Goal: Task Accomplishment & Management: Manage account settings

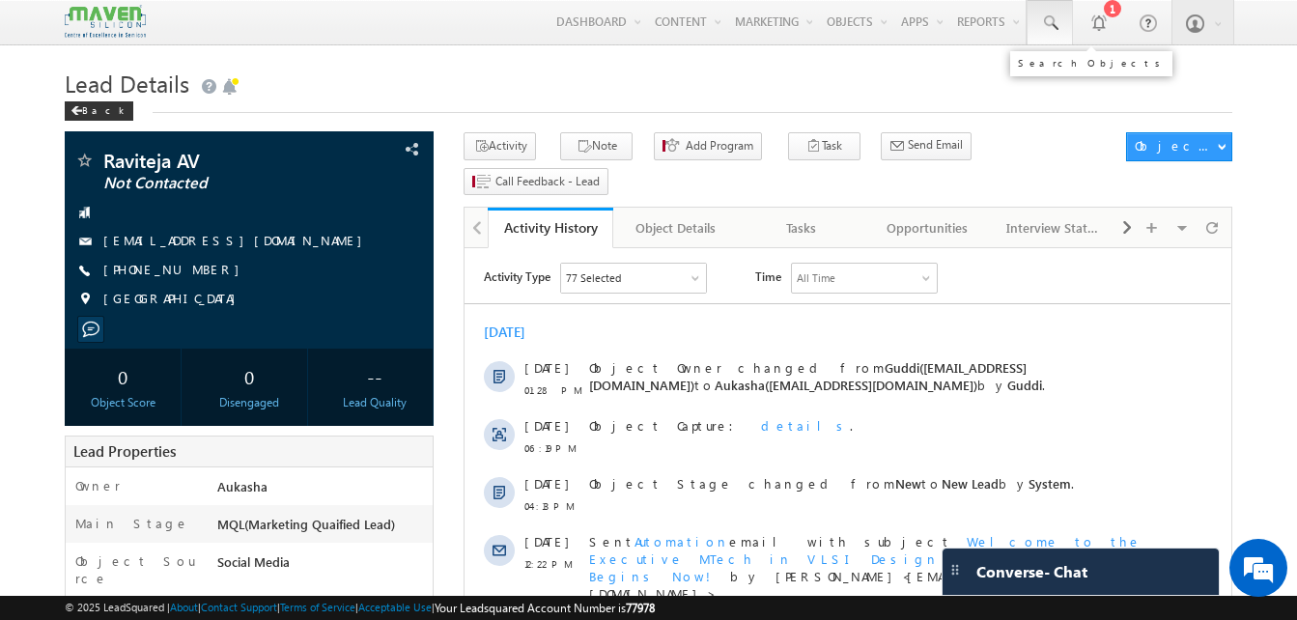
click at [1044, 34] on link at bounding box center [1050, 22] width 46 height 44
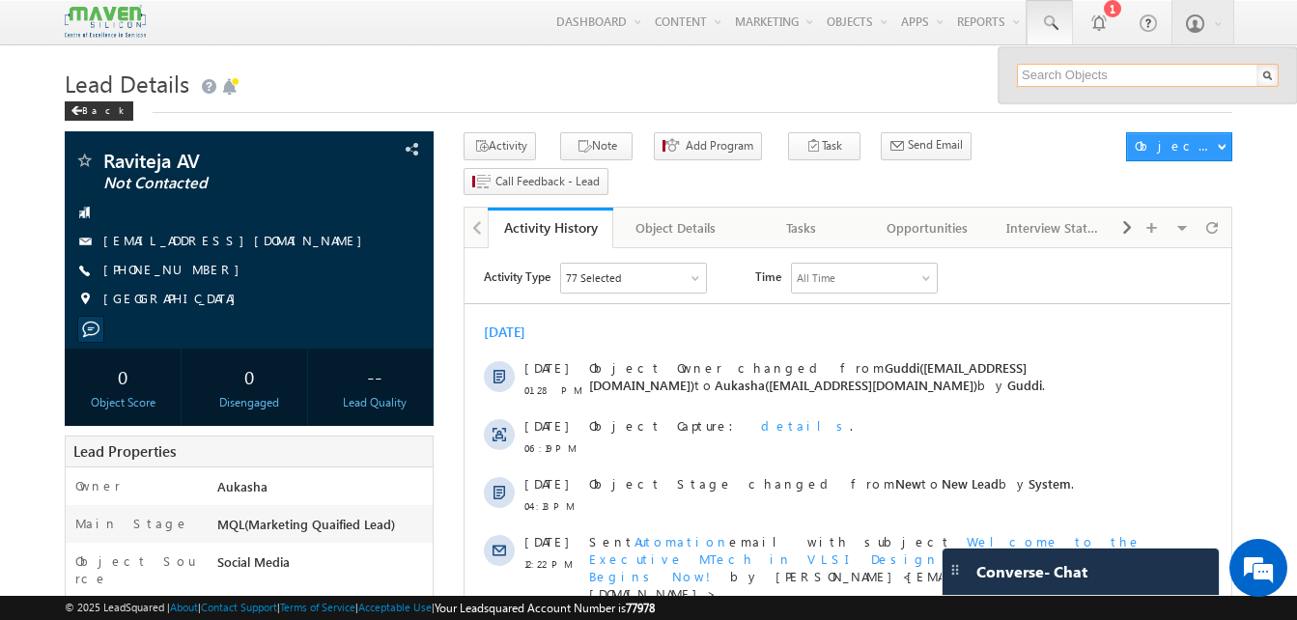
click at [1098, 72] on input "text" at bounding box center [1148, 75] width 262 height 23
paste input "9755286039"
type input "9755286039"
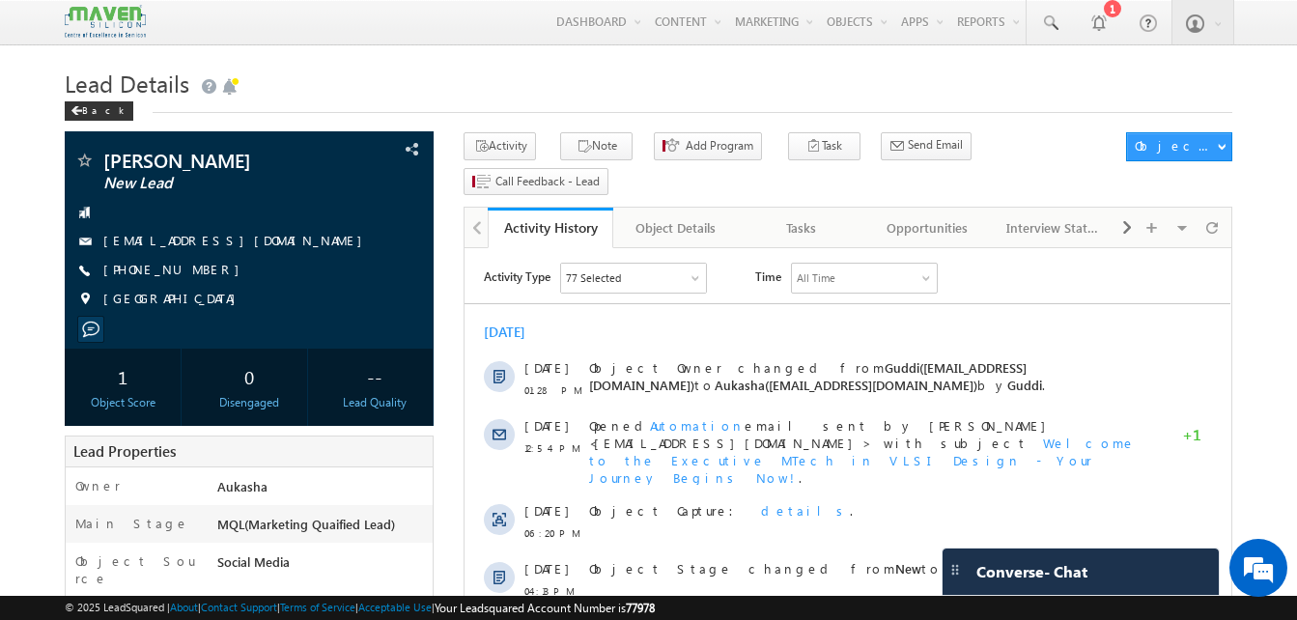
click at [289, 78] on h1 "Lead Details" at bounding box center [649, 82] width 1168 height 38
click at [342, 43] on div "Menu Aukasha lsq5@ maven -sili con.c om crmma ven" at bounding box center [649, 22] width 1168 height 45
click at [1042, 35] on link at bounding box center [1050, 22] width 46 height 44
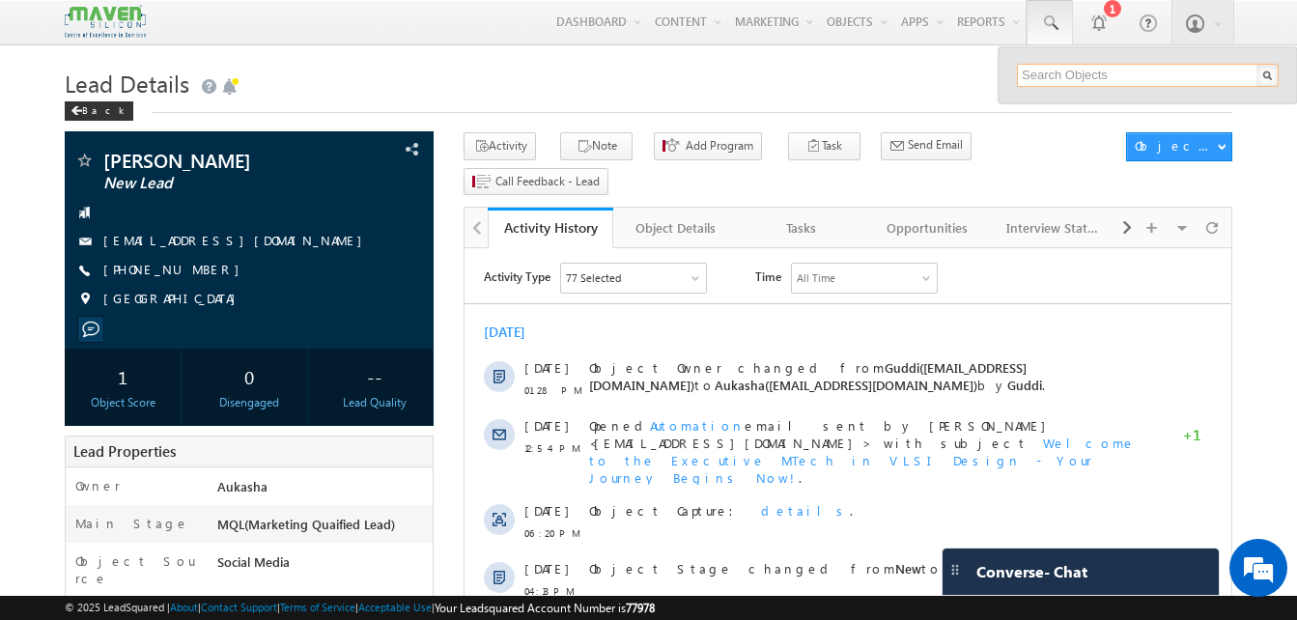
click at [1067, 75] on input "text" at bounding box center [1148, 75] width 262 height 23
paste input "8499961597"
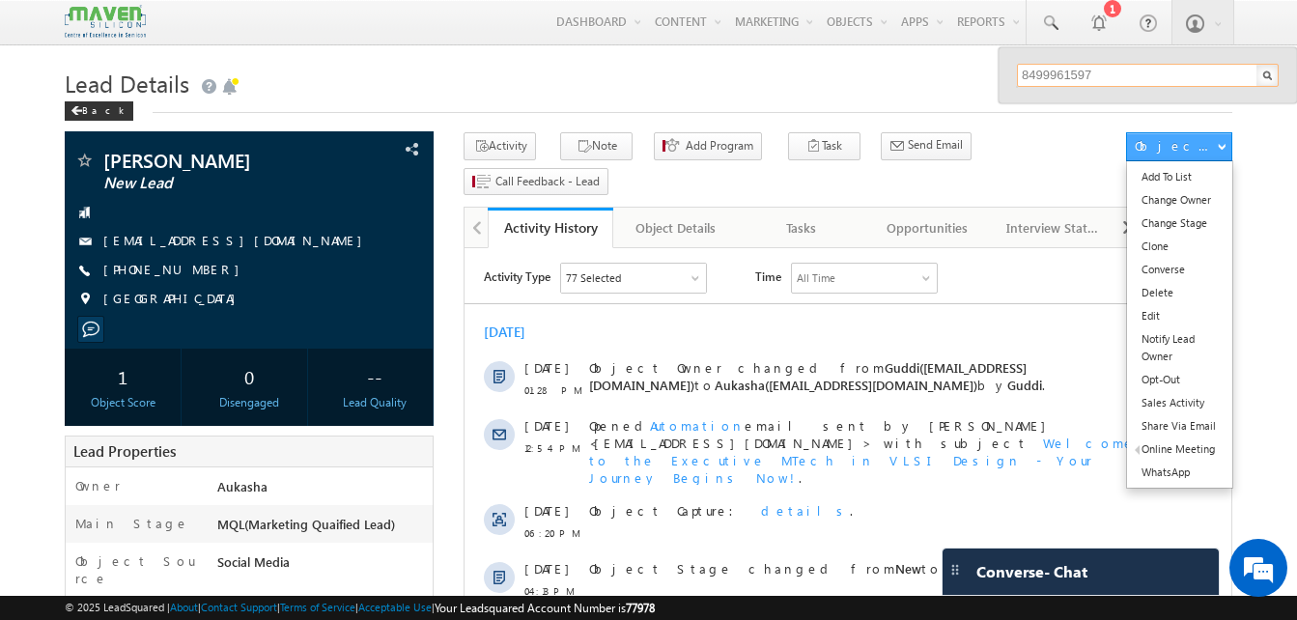
paste input "7892136448"
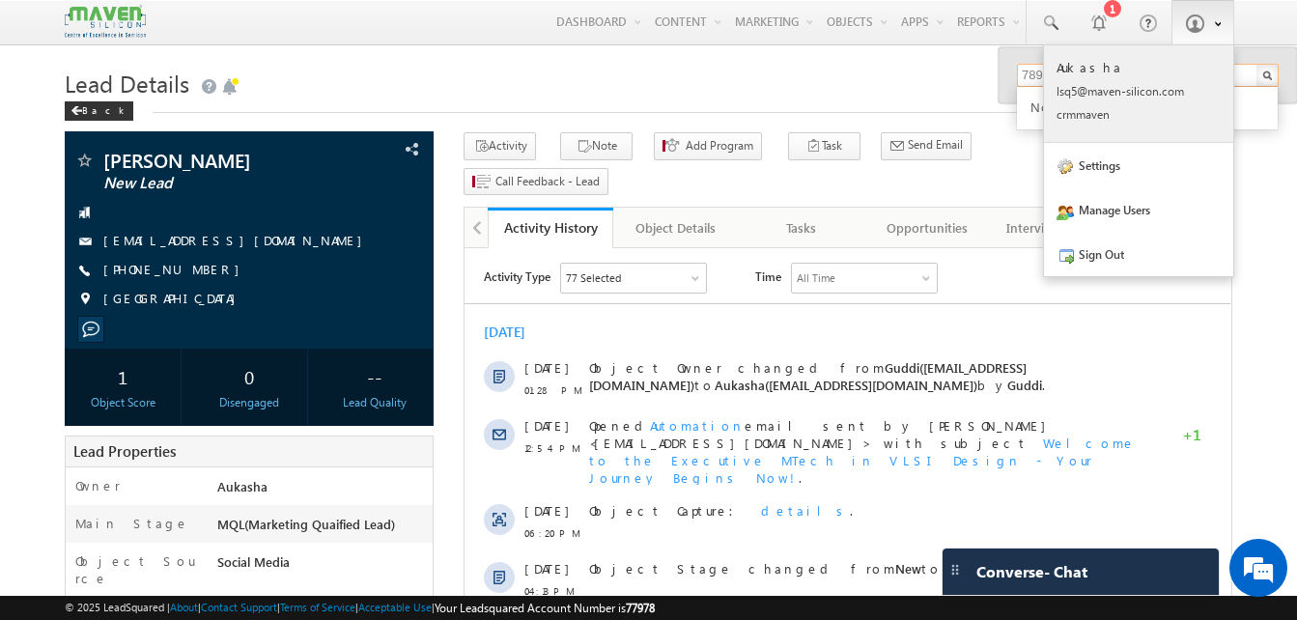
paste input "Swetha Kumari"
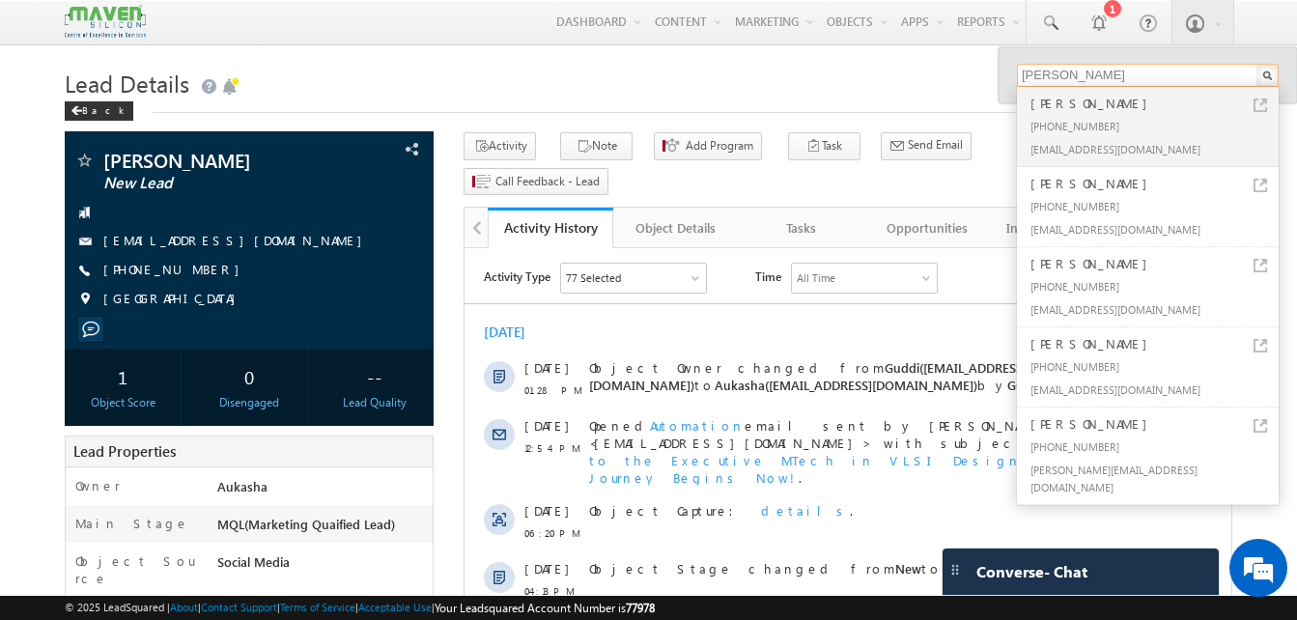
type input "Swetha Kumari"
click at [749, 73] on h1 "Lead Details" at bounding box center [649, 82] width 1168 height 38
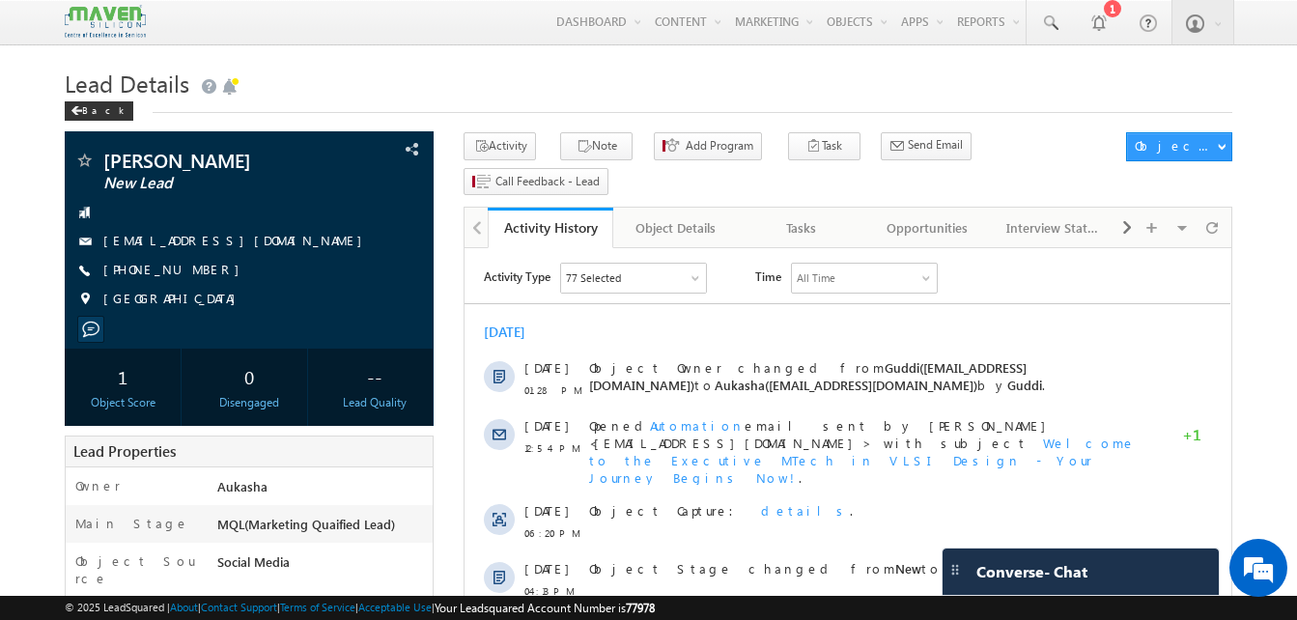
click at [620, 91] on h1 "Lead Details" at bounding box center [649, 82] width 1168 height 38
click at [196, 270] on div "+91-7899434053" at bounding box center [249, 270] width 350 height 19
copy div "+91-7899434053"
drag, startPoint x: 170, startPoint y: 164, endPoint x: 102, endPoint y: 163, distance: 67.6
click at [102, 163] on div "Harika New Lead" at bounding box center [249, 160] width 350 height 19
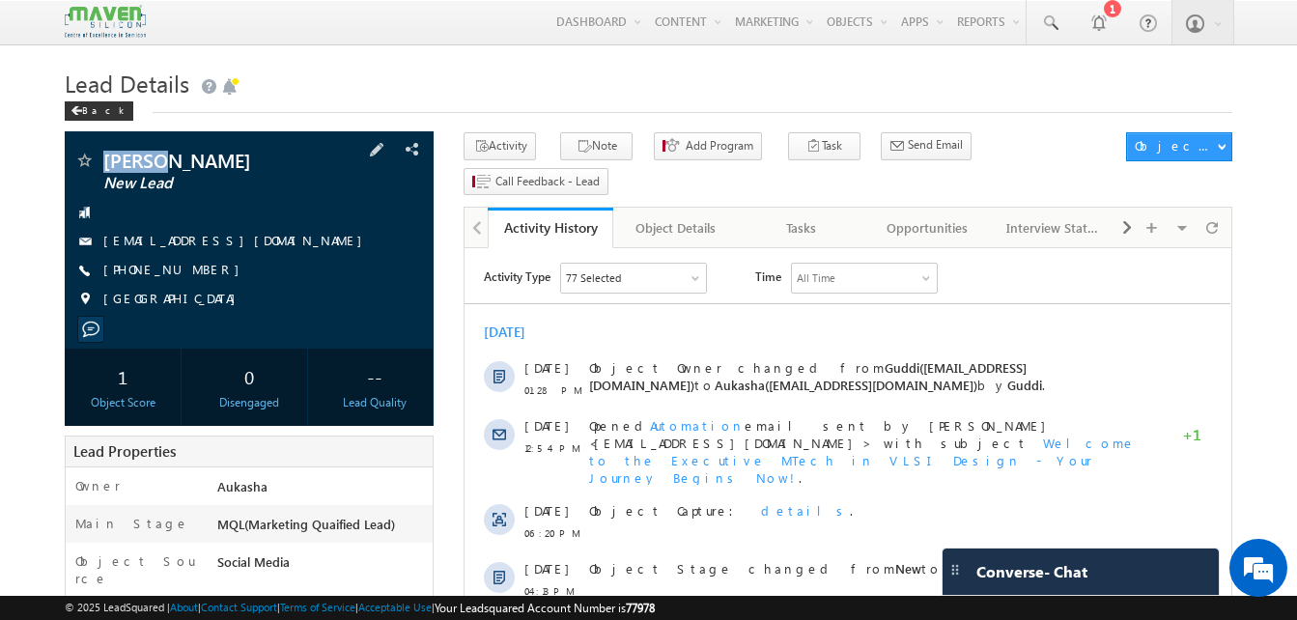
copy div "Harika"
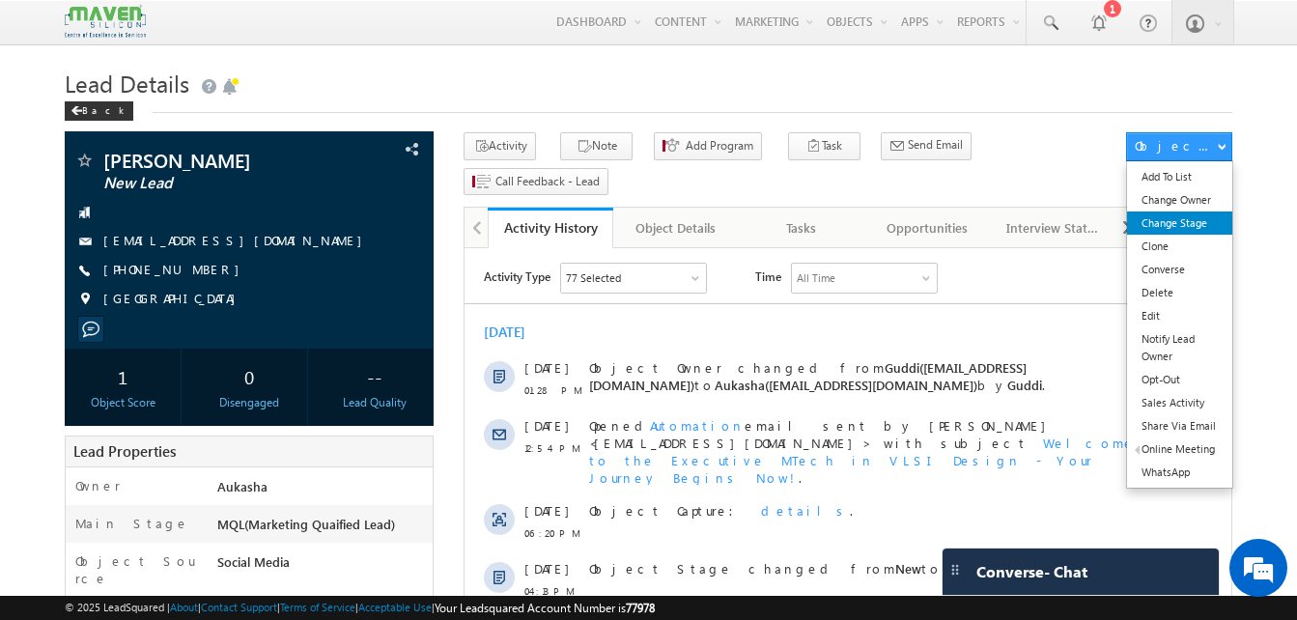
click at [1198, 215] on link "Change Stage" at bounding box center [1179, 223] width 105 height 23
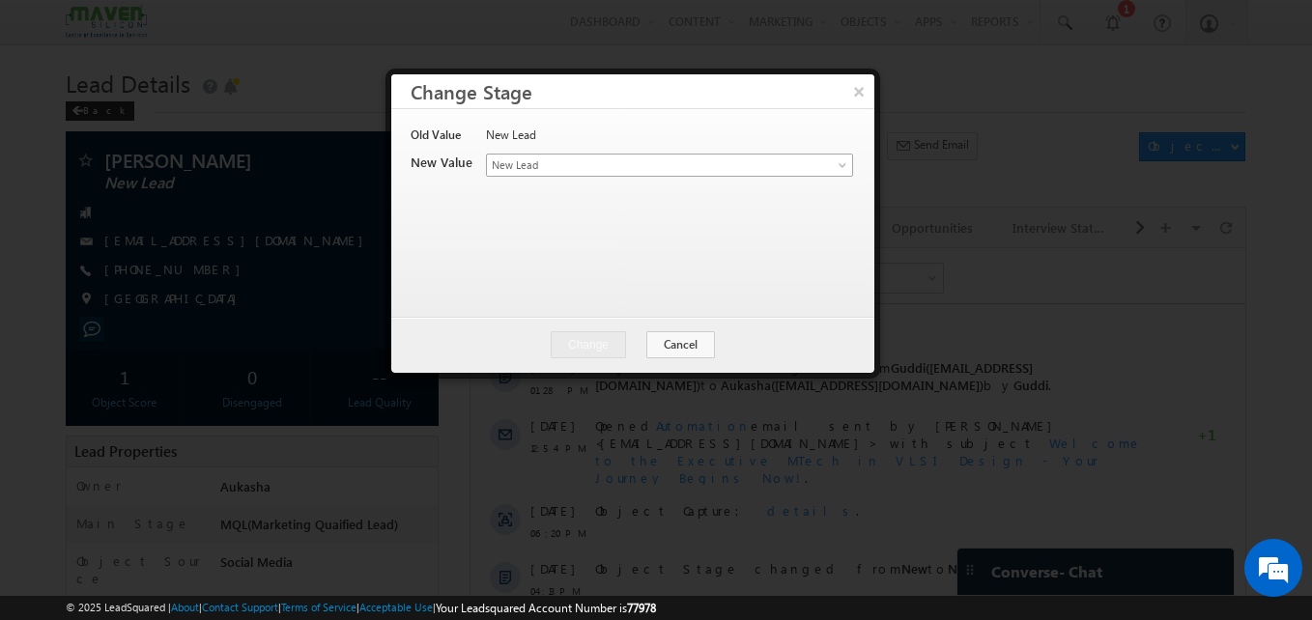
click at [630, 159] on span "New Lead" at bounding box center [637, 165] width 301 height 17
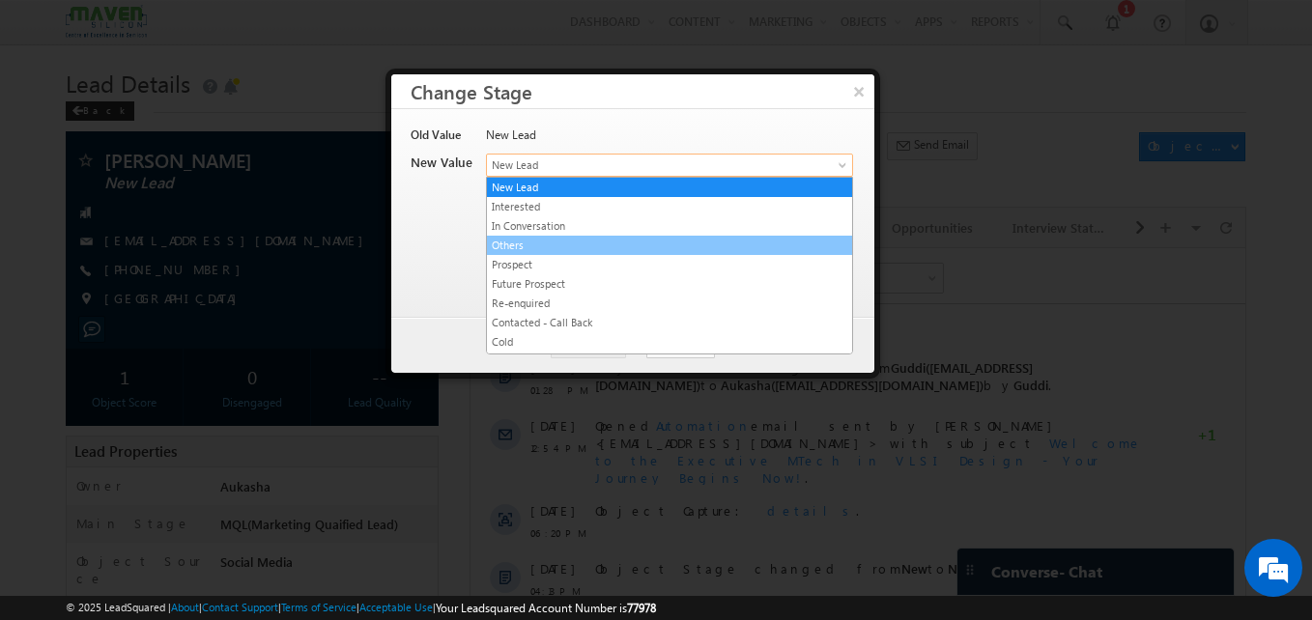
scroll to position [365, 0]
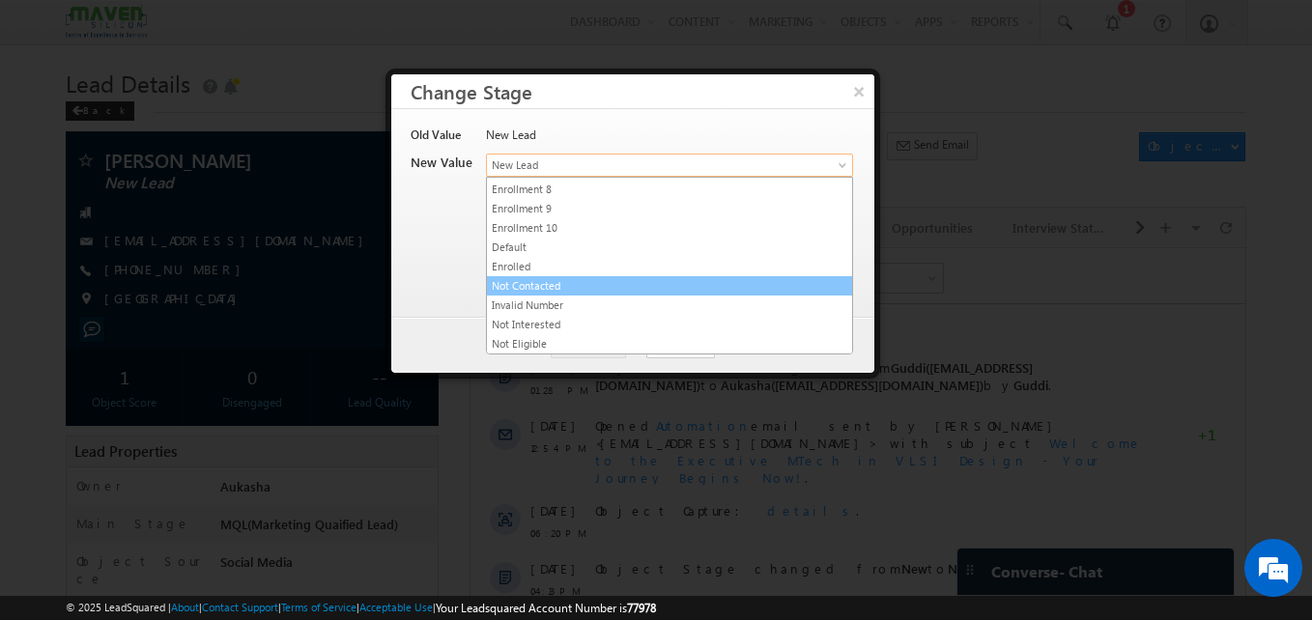
click at [552, 281] on link "Not Contacted" at bounding box center [669, 285] width 365 height 17
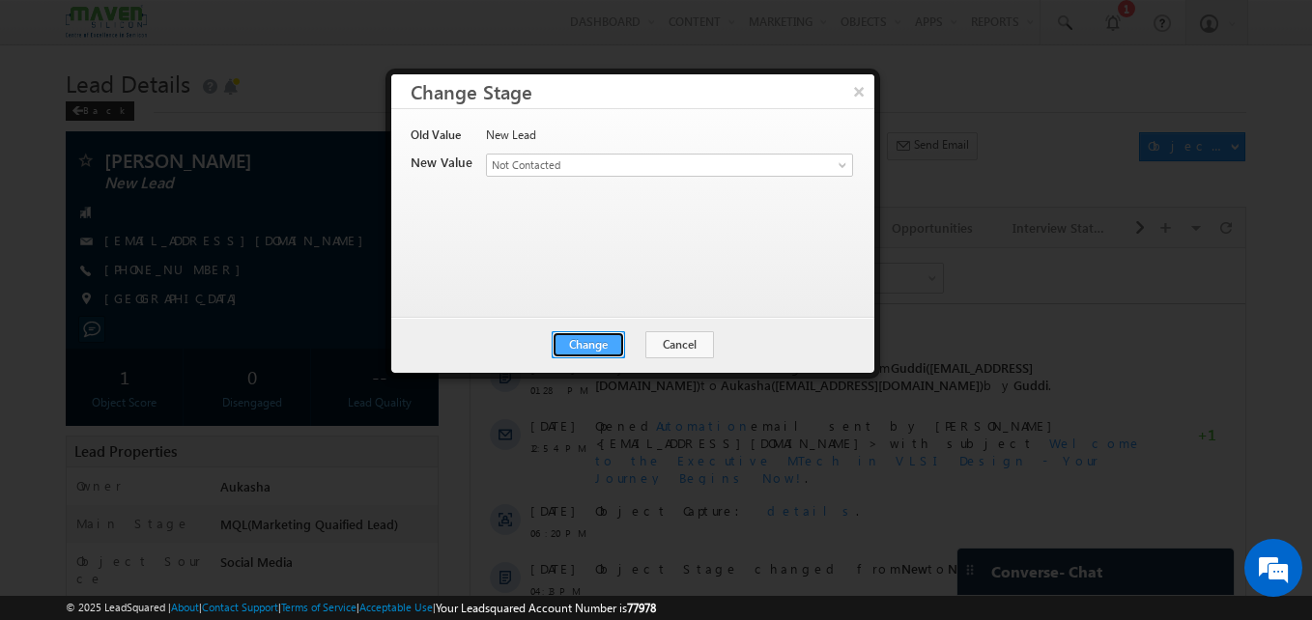
click at [586, 337] on button "Change" at bounding box center [588, 344] width 73 height 27
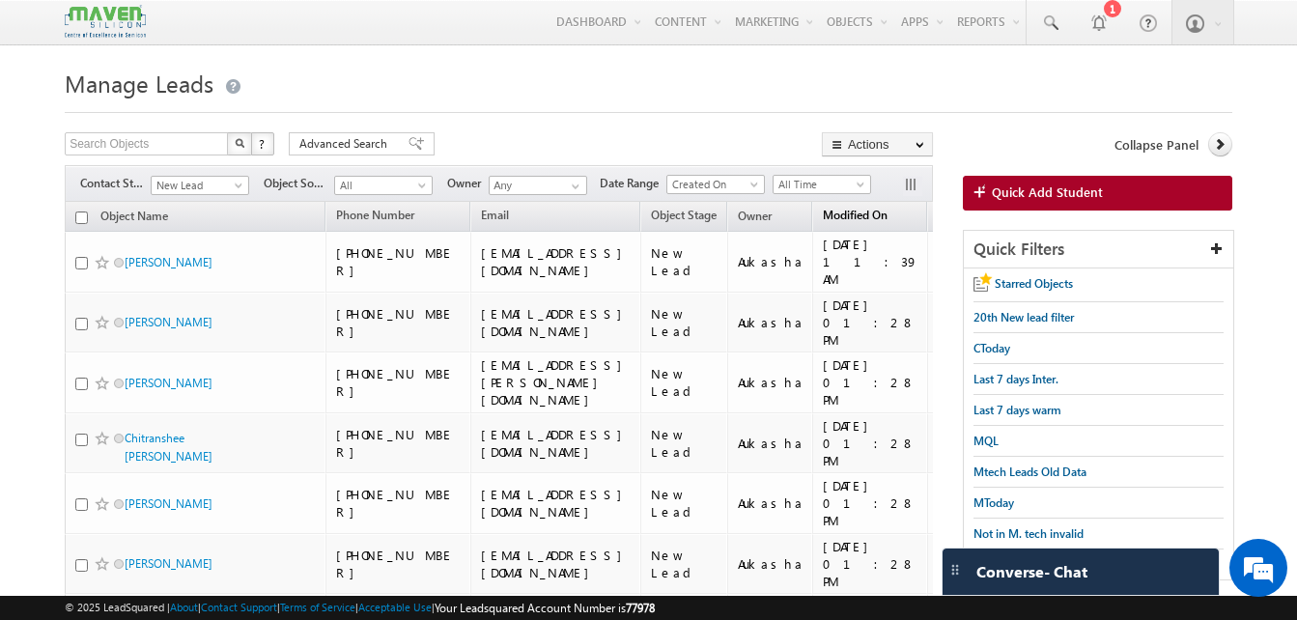
click at [888, 216] on span "Modified On" at bounding box center [855, 215] width 65 height 14
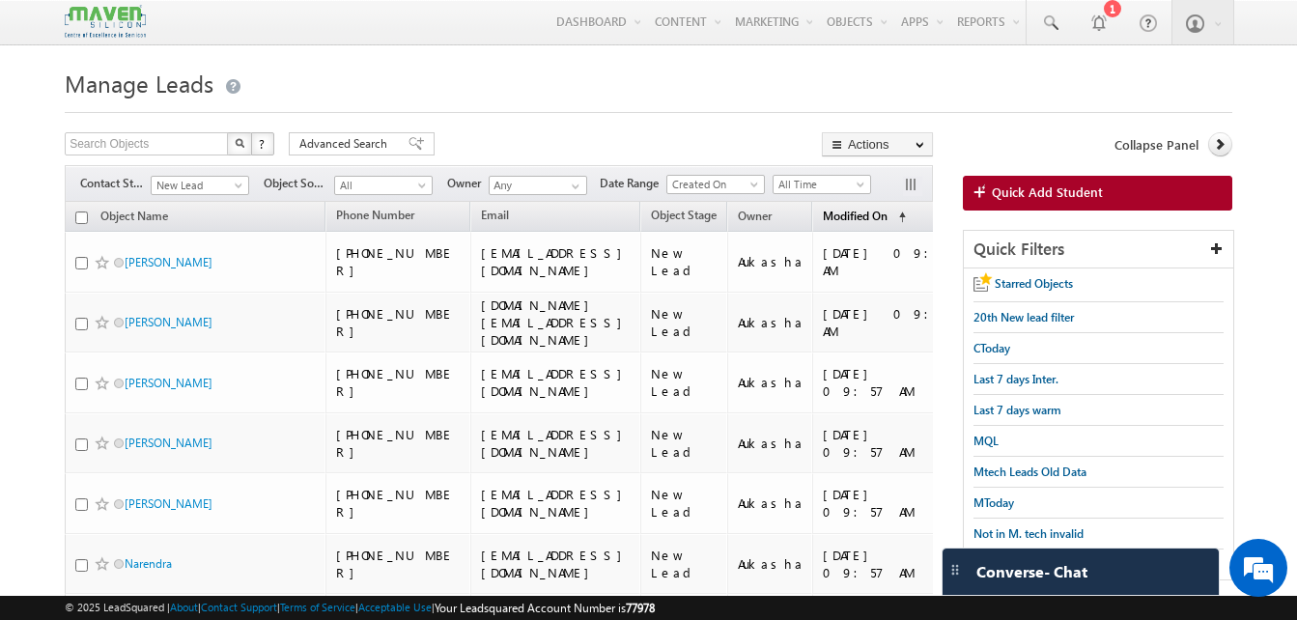
click at [888, 216] on span "Modified On" at bounding box center [855, 216] width 65 height 14
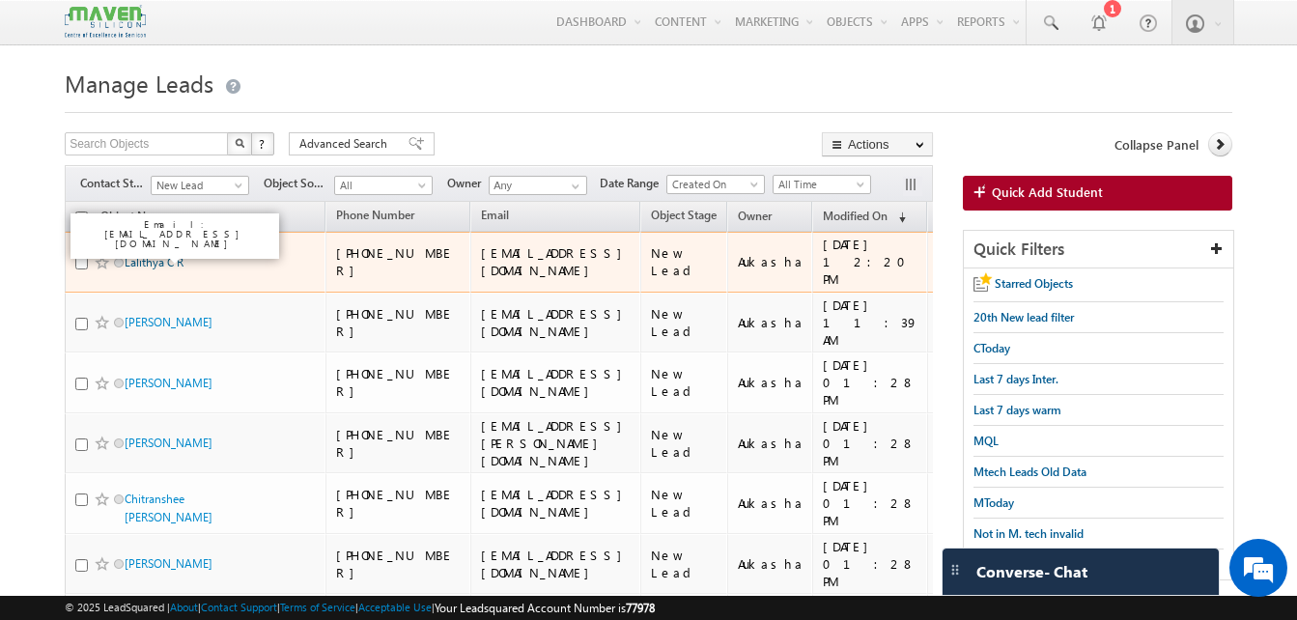
click at [160, 255] on link "Lalithya C R" at bounding box center [154, 262] width 59 height 14
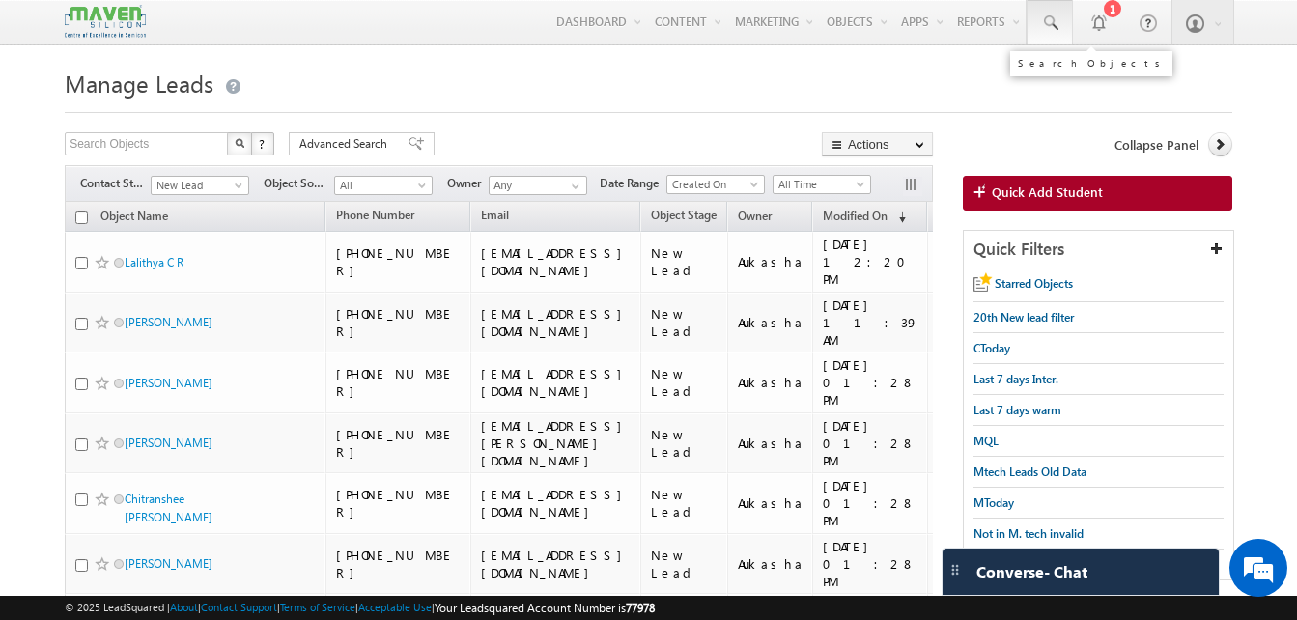
click at [1047, 27] on span at bounding box center [1049, 23] width 19 height 19
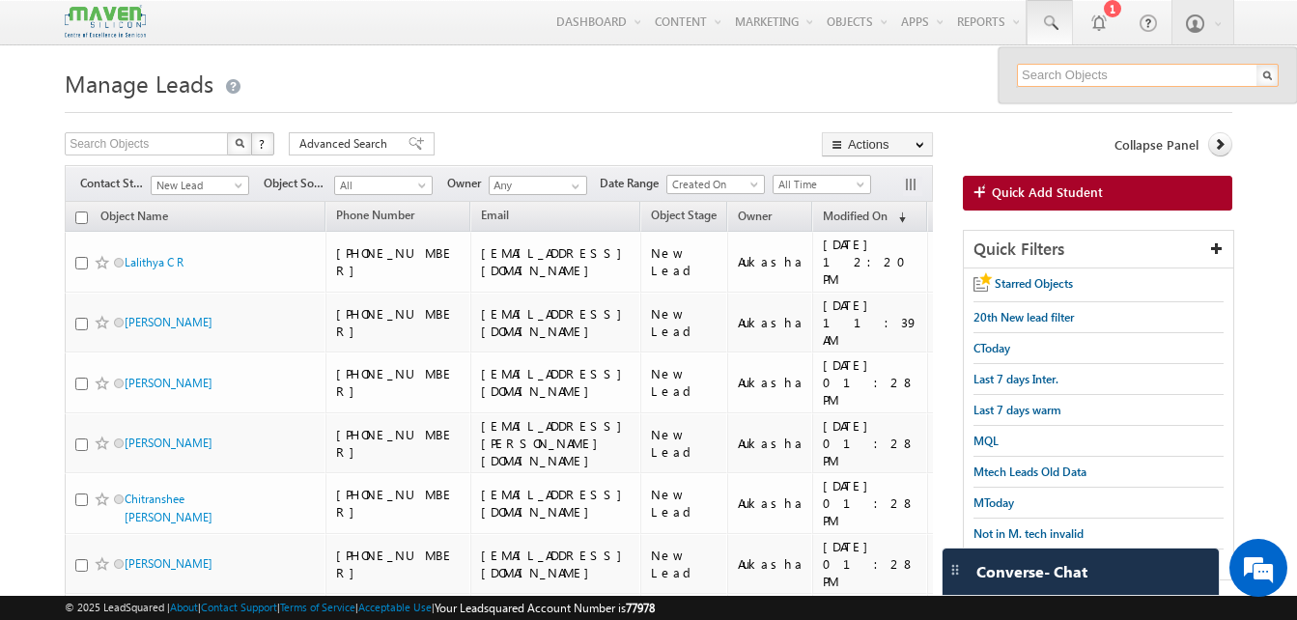
paste input "9755286039"
type input "9755286039"
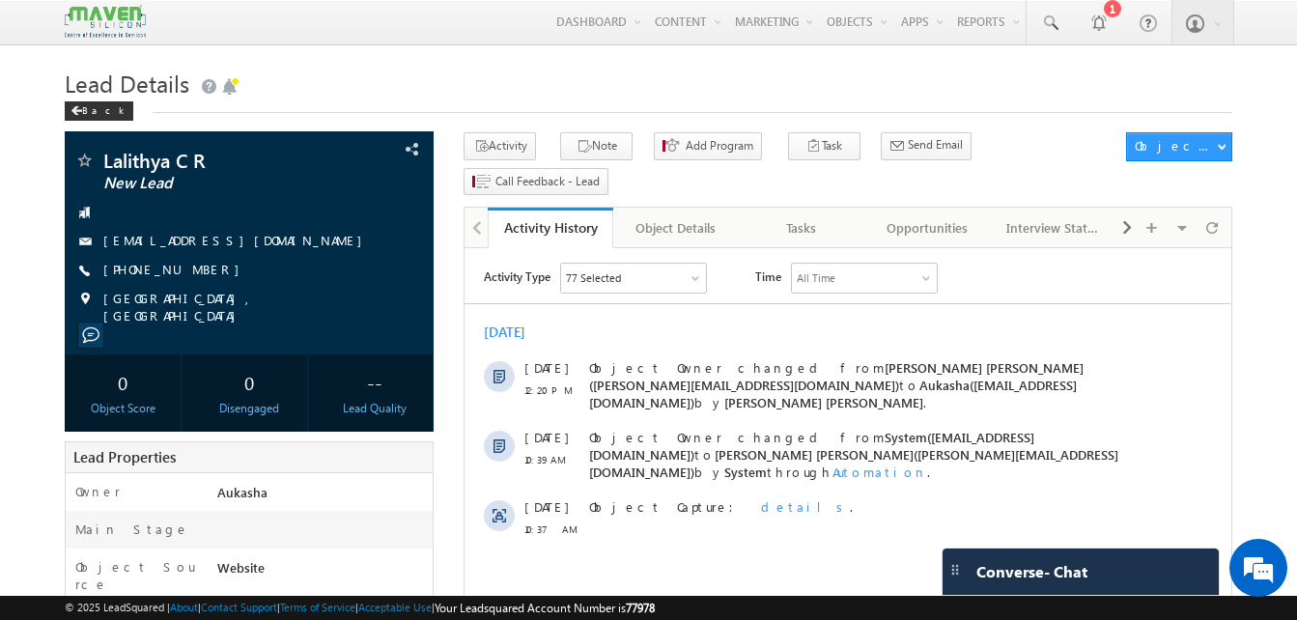
click at [197, 271] on div "+91-7411064749" at bounding box center [249, 270] width 350 height 19
copy div "+91-7411064749"
drag, startPoint x: 214, startPoint y: 162, endPoint x: 108, endPoint y: 157, distance: 105.4
click at [108, 157] on span "Lalithya C R" at bounding box center [216, 160] width 227 height 19
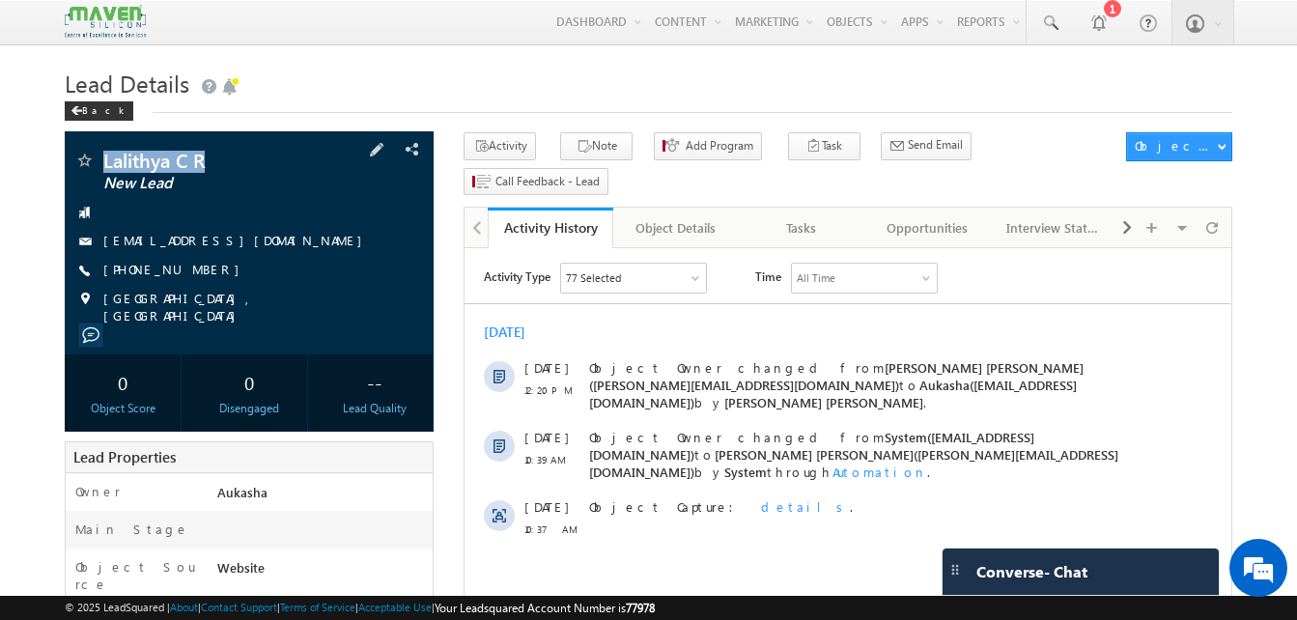
copy span "Lalithya C R"
click at [265, 243] on div "[EMAIL_ADDRESS][DOMAIN_NAME]" at bounding box center [249, 241] width 350 height 19
copy div "[EMAIL_ADDRESS][DOMAIN_NAME]"
click at [577, 144] on icon "button" at bounding box center [584, 147] width 15 height 18
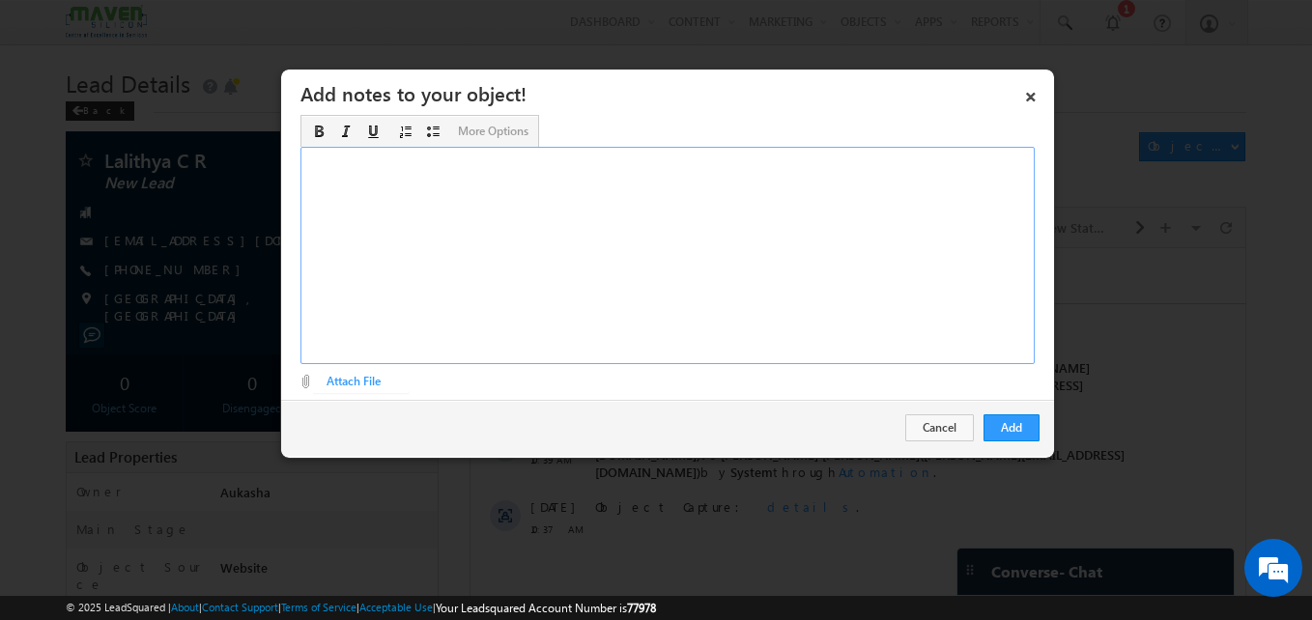
click at [692, 175] on div "Rich Text Editor, Description-inline-editor-div" at bounding box center [667, 255] width 734 height 217
paste div "Rich Text Editor, Description-inline-editor-div"
click at [1020, 433] on button "Add" at bounding box center [1011, 427] width 56 height 27
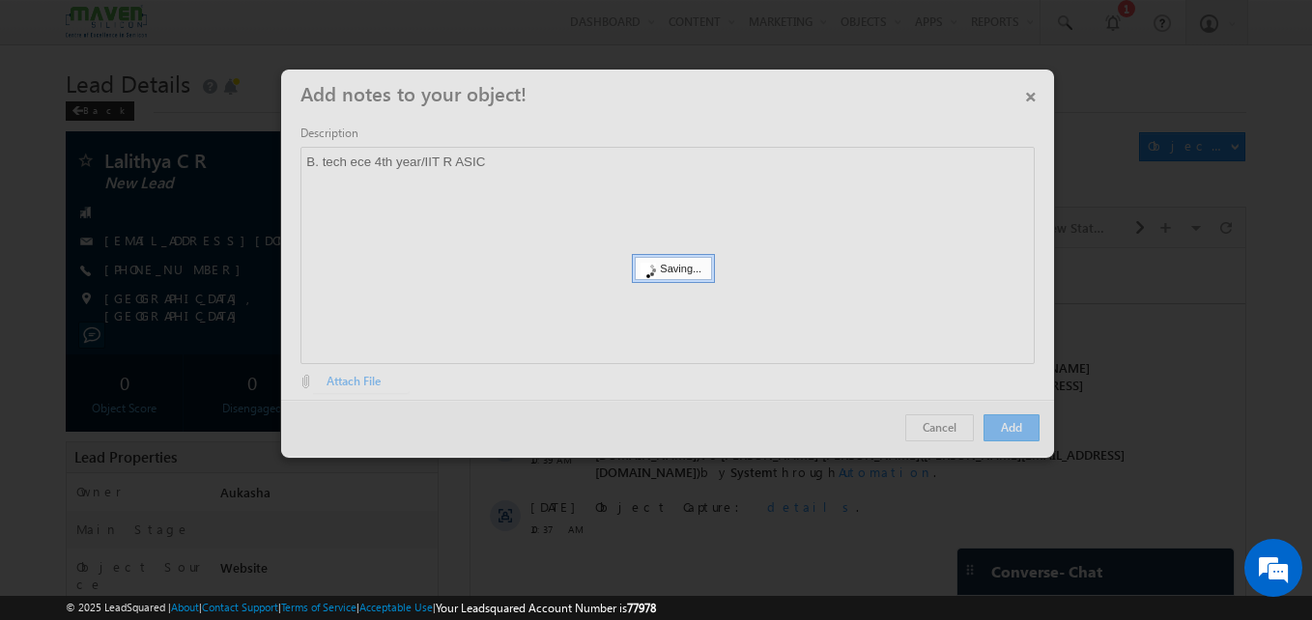
click at [20, 331] on div at bounding box center [656, 310] width 1312 height 620
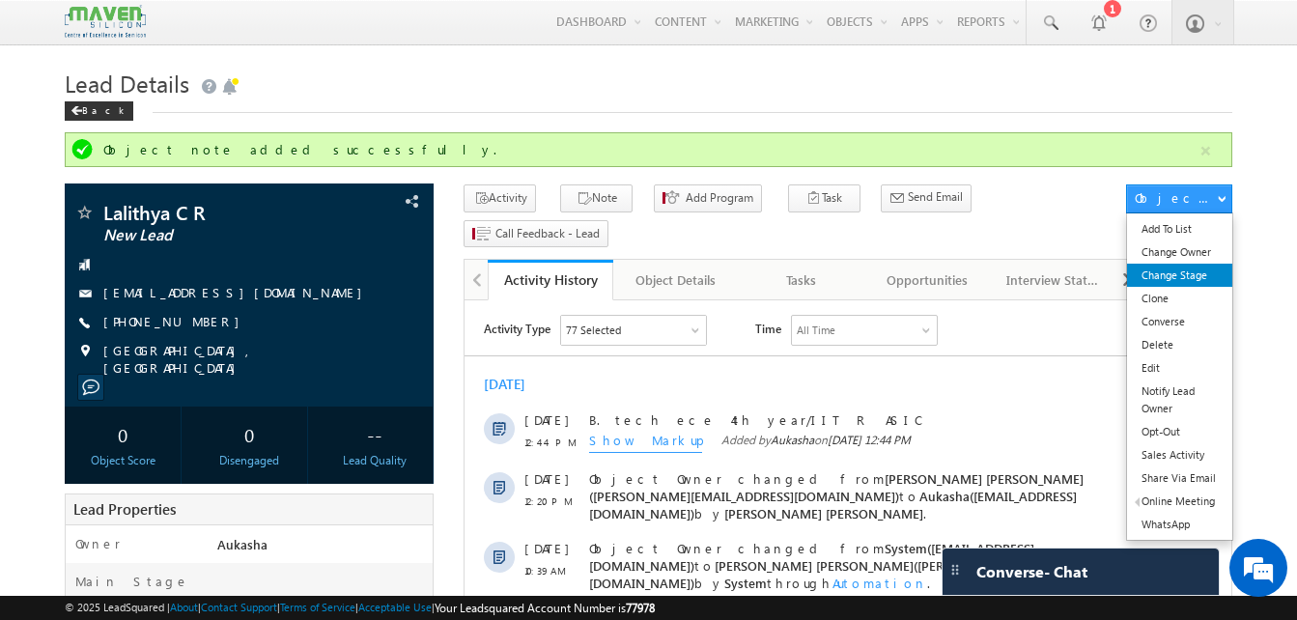
click at [1210, 282] on link "Change Stage" at bounding box center [1179, 275] width 105 height 23
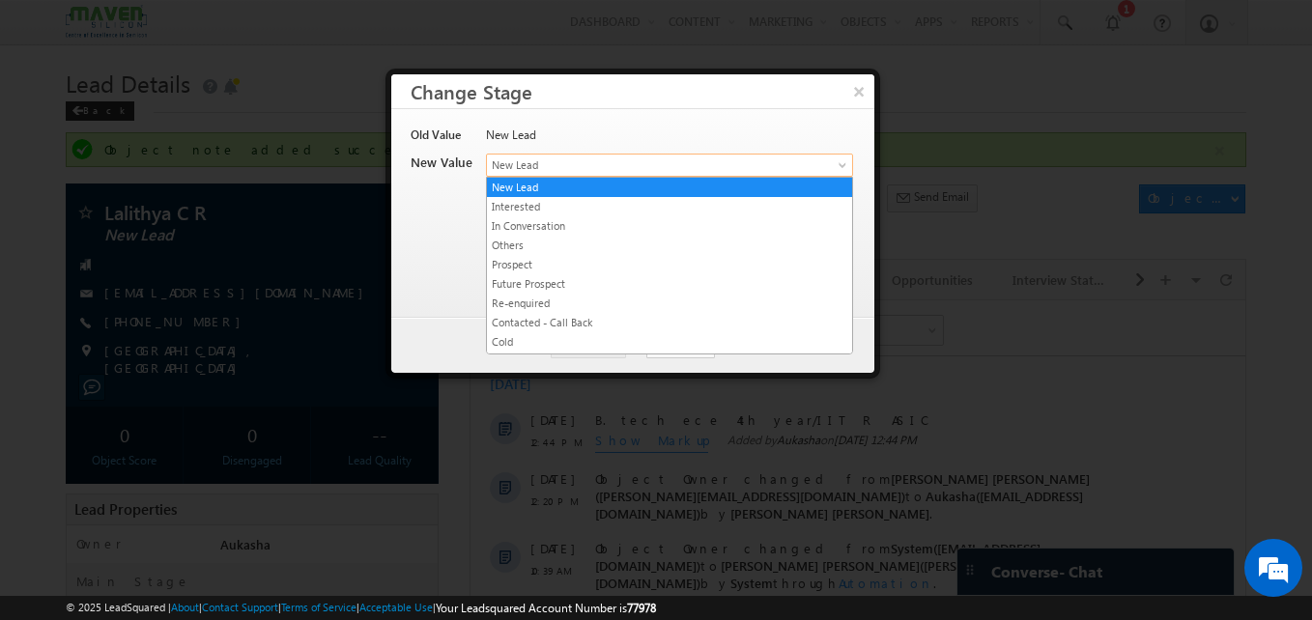
click at [742, 164] on span "New Lead" at bounding box center [637, 165] width 301 height 17
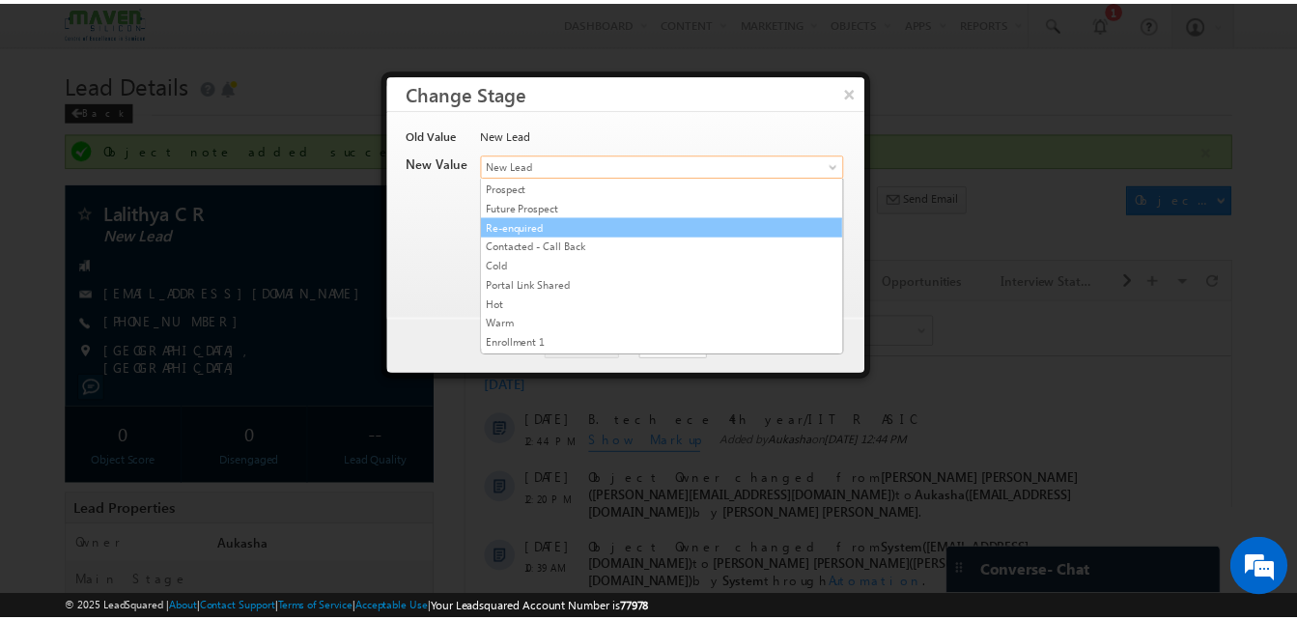
scroll to position [80, 0]
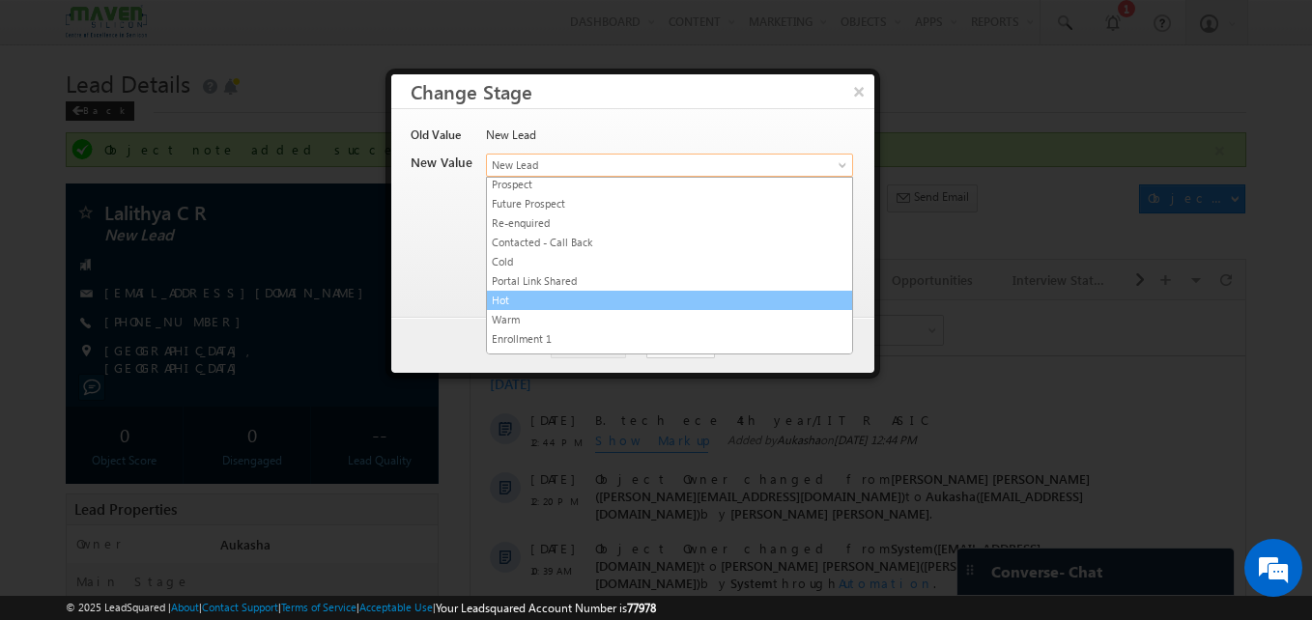
click at [582, 309] on li "Hot" at bounding box center [669, 300] width 365 height 19
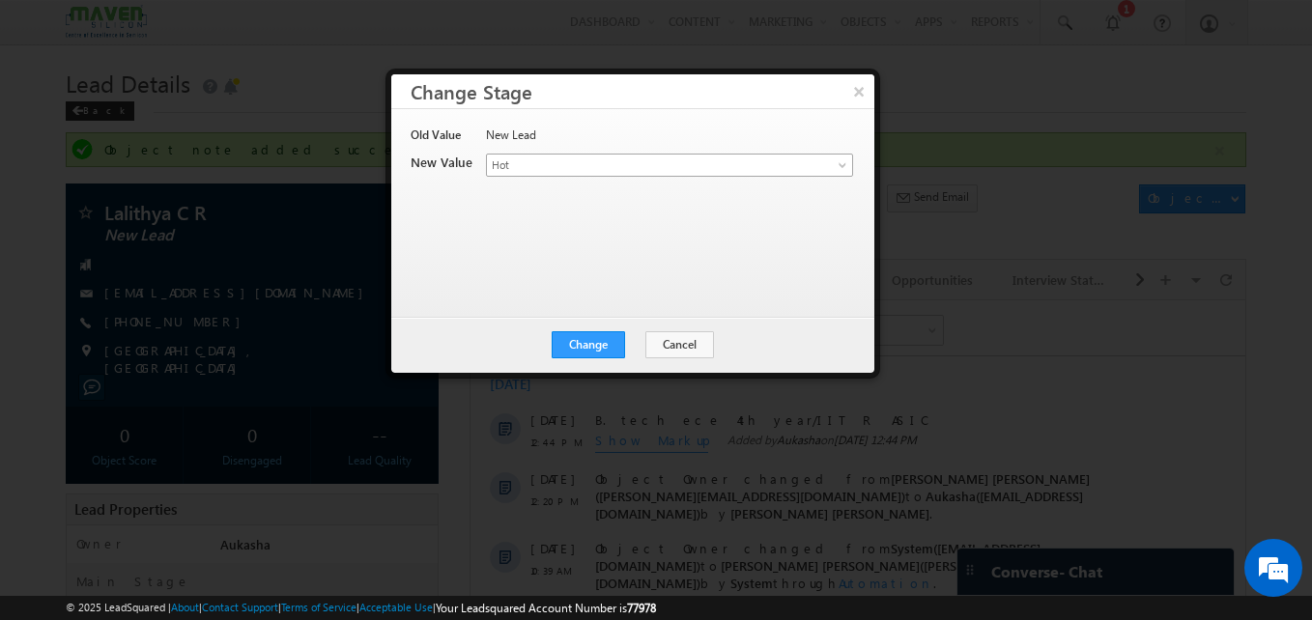
click at [562, 170] on span "Hot" at bounding box center [637, 165] width 301 height 17
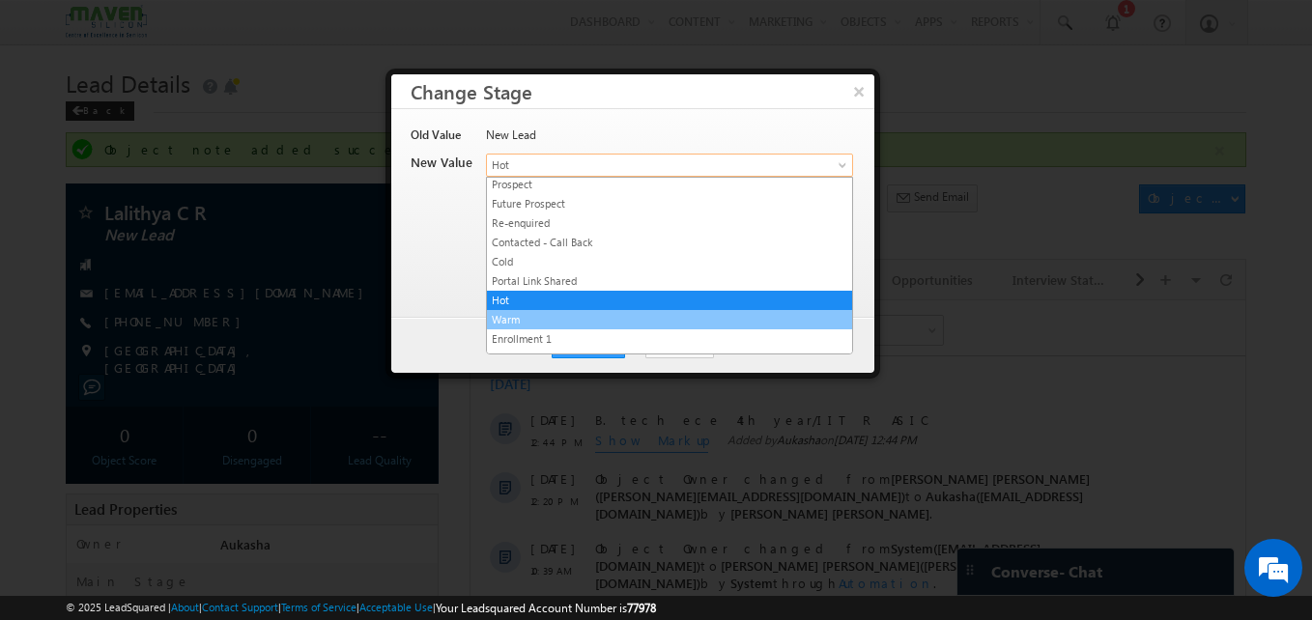
click at [498, 324] on link "Warm" at bounding box center [669, 319] width 365 height 17
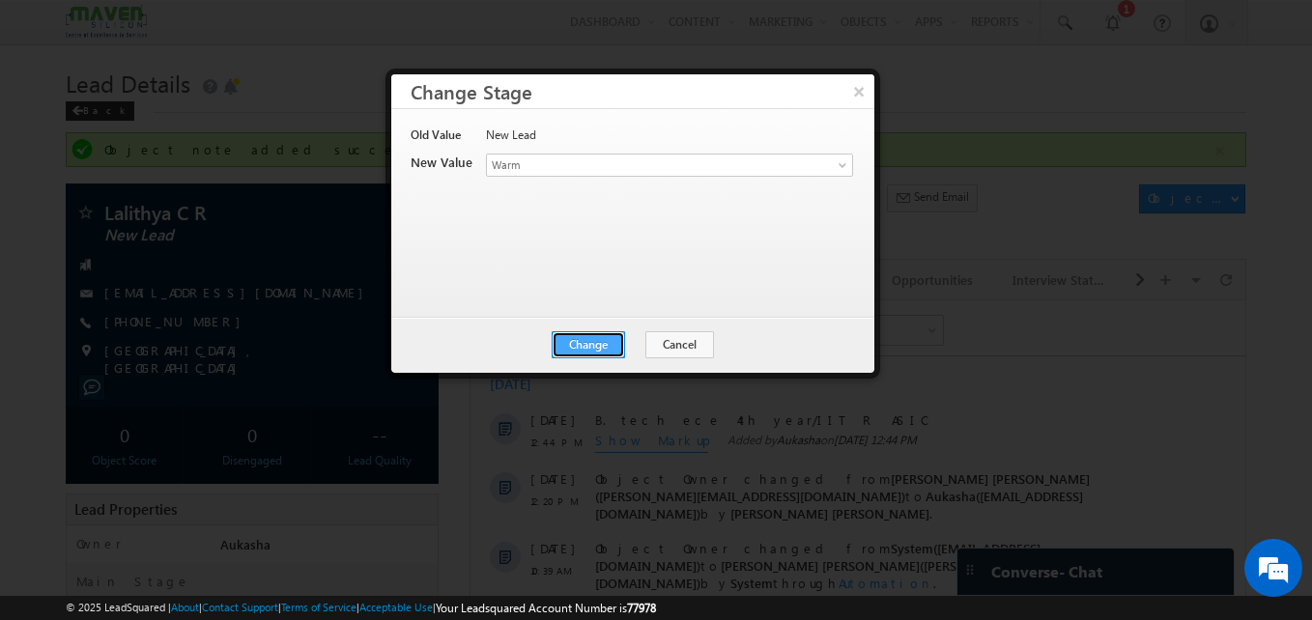
click at [599, 351] on button "Change" at bounding box center [588, 344] width 73 height 27
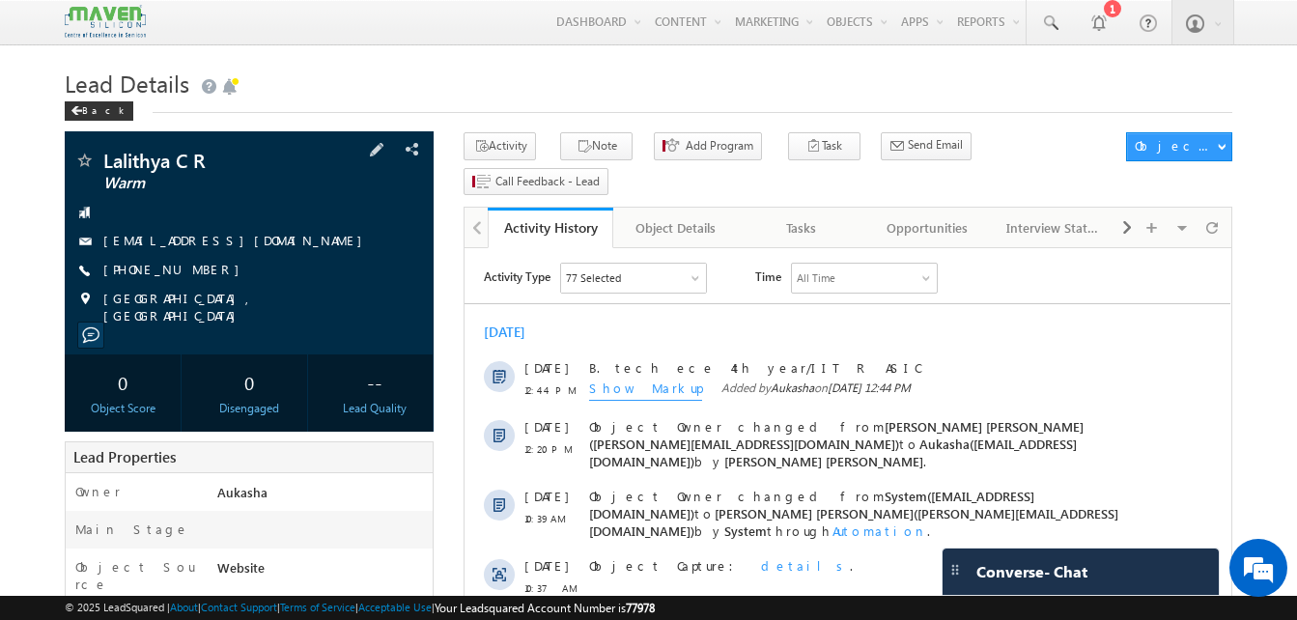
drag, startPoint x: 283, startPoint y: 241, endPoint x: 266, endPoint y: 243, distance: 17.6
click at [266, 243] on div "[EMAIL_ADDRESS][DOMAIN_NAME]" at bounding box center [249, 241] width 350 height 19
copy div "[EMAIL_ADDRESS][DOMAIN_NAME]"
drag, startPoint x: 207, startPoint y: 160, endPoint x: 101, endPoint y: 154, distance: 105.5
click at [101, 154] on div "Lalithya C R Warm" at bounding box center [249, 160] width 350 height 19
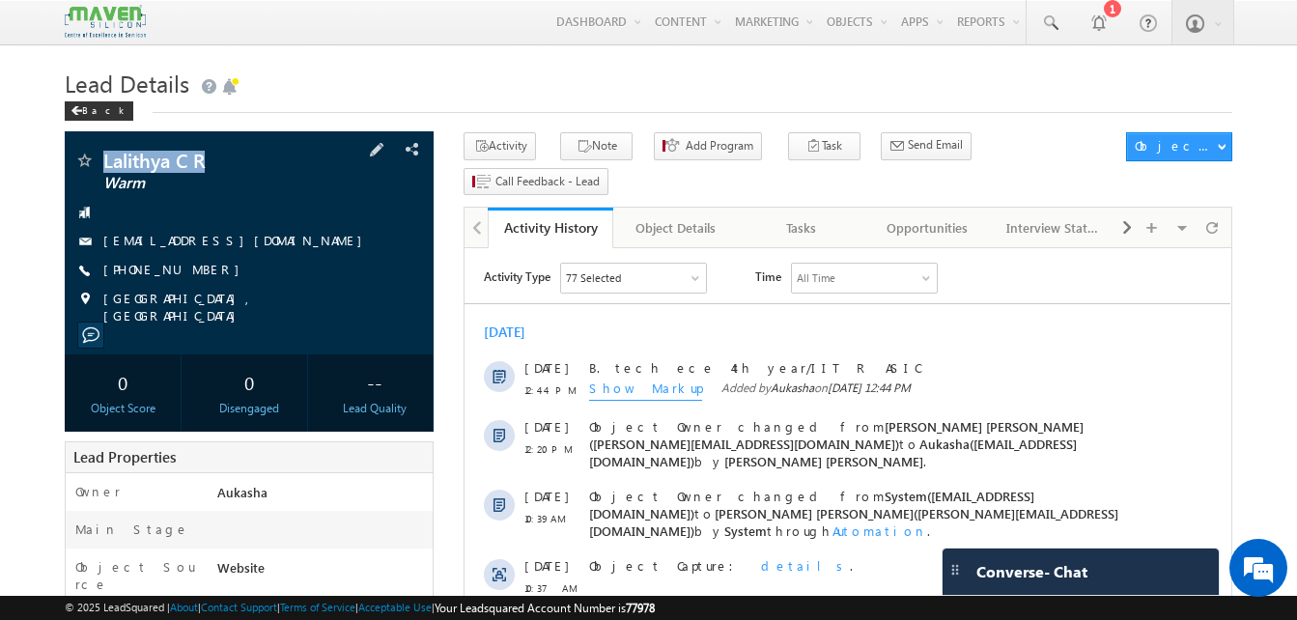
copy div "Lalithya C R"
click at [196, 269] on div "[PHONE_NUMBER]" at bounding box center [249, 270] width 350 height 19
copy div "[PHONE_NUMBER]"
drag, startPoint x: 231, startPoint y: 162, endPoint x: 105, endPoint y: 155, distance: 125.8
click at [105, 155] on span "Lalithya C R" at bounding box center [216, 160] width 227 height 19
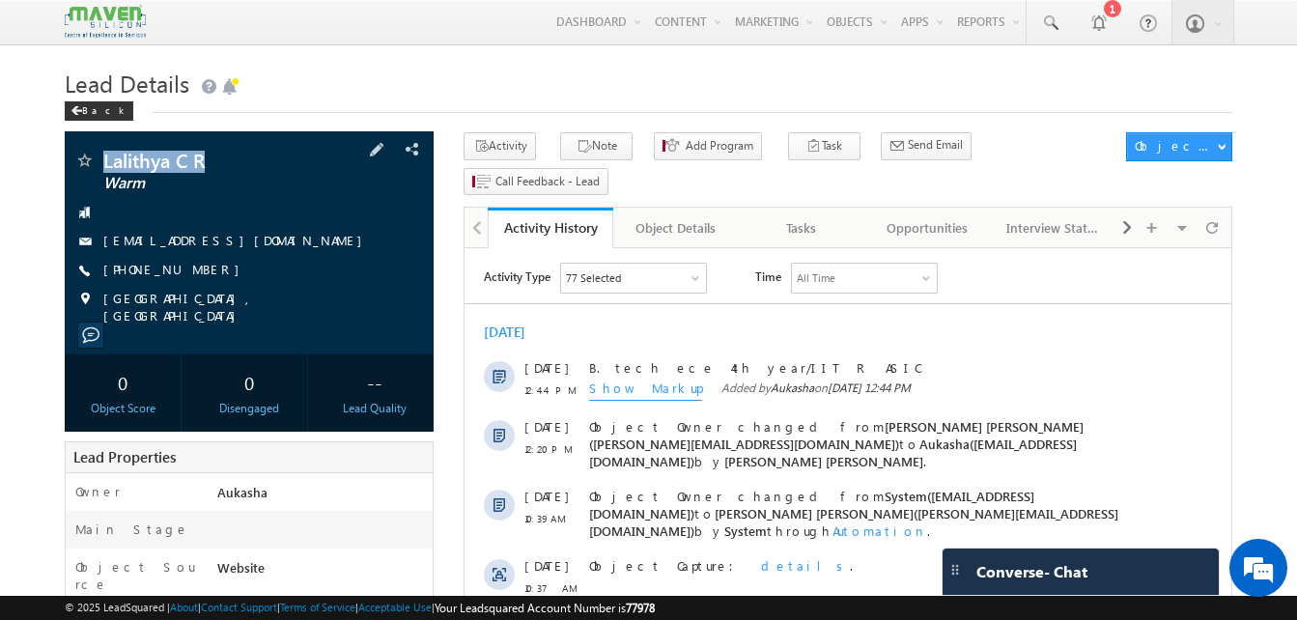
copy span "Lalithya C R"
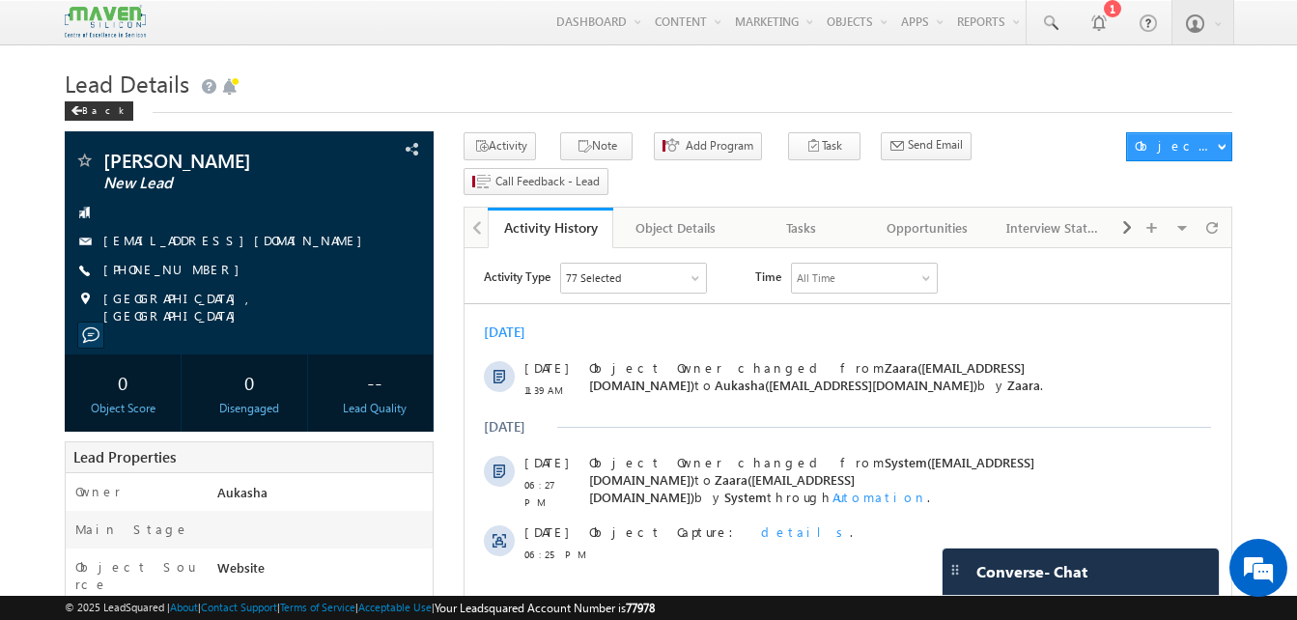
click at [466, 83] on h1 "Lead Details" at bounding box center [649, 82] width 1168 height 38
drag, startPoint x: 260, startPoint y: 160, endPoint x: 100, endPoint y: 163, distance: 159.4
click at [100, 163] on div "[PERSON_NAME] New Lead" at bounding box center [249, 160] width 350 height 19
copy div "[PERSON_NAME]"
drag, startPoint x: 213, startPoint y: 264, endPoint x: 198, endPoint y: 270, distance: 15.6
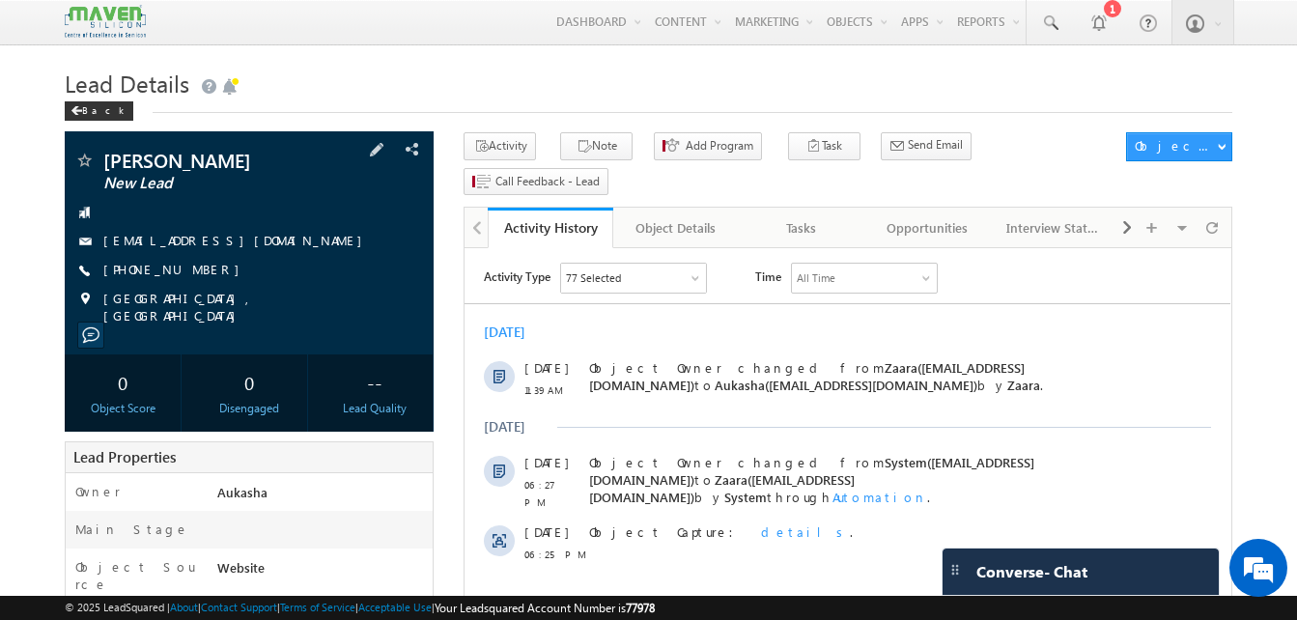
click at [198, 270] on div "[PHONE_NUMBER]" at bounding box center [249, 270] width 350 height 19
copy div "[PHONE_NUMBER]"
click at [577, 157] on icon "button" at bounding box center [584, 147] width 15 height 18
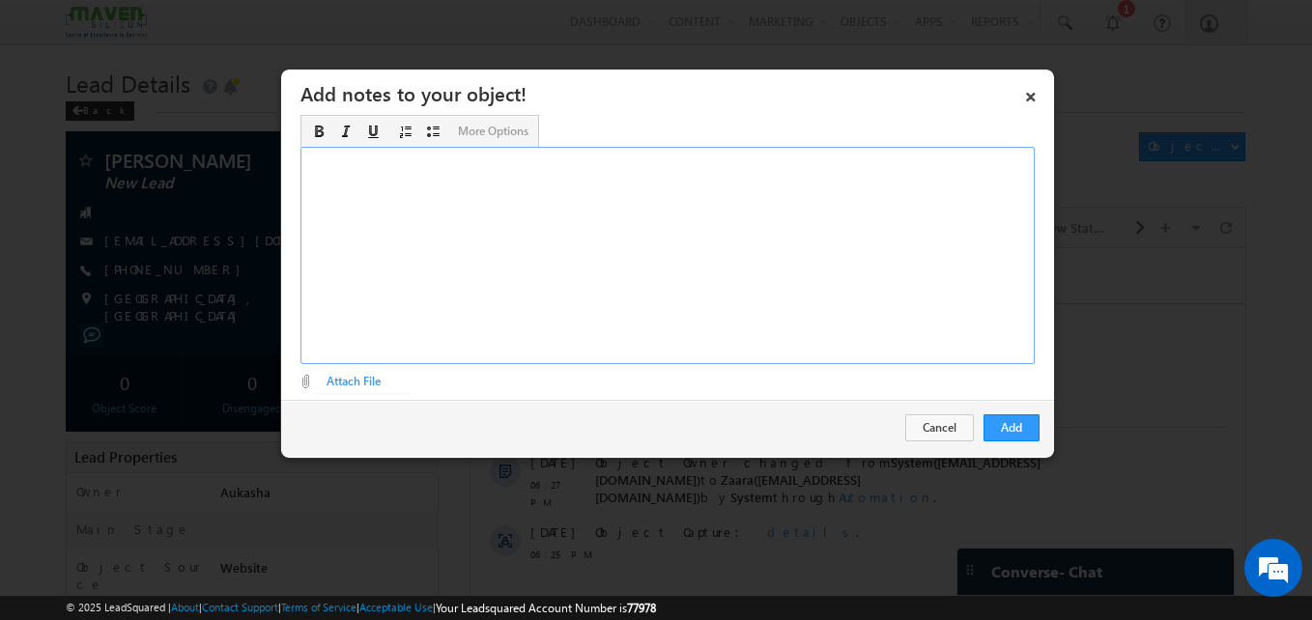
click at [700, 262] on div "Rich Text Editor, Description-inline-editor-div" at bounding box center [667, 255] width 734 height 217
click at [1016, 423] on button "Add" at bounding box center [1011, 427] width 56 height 27
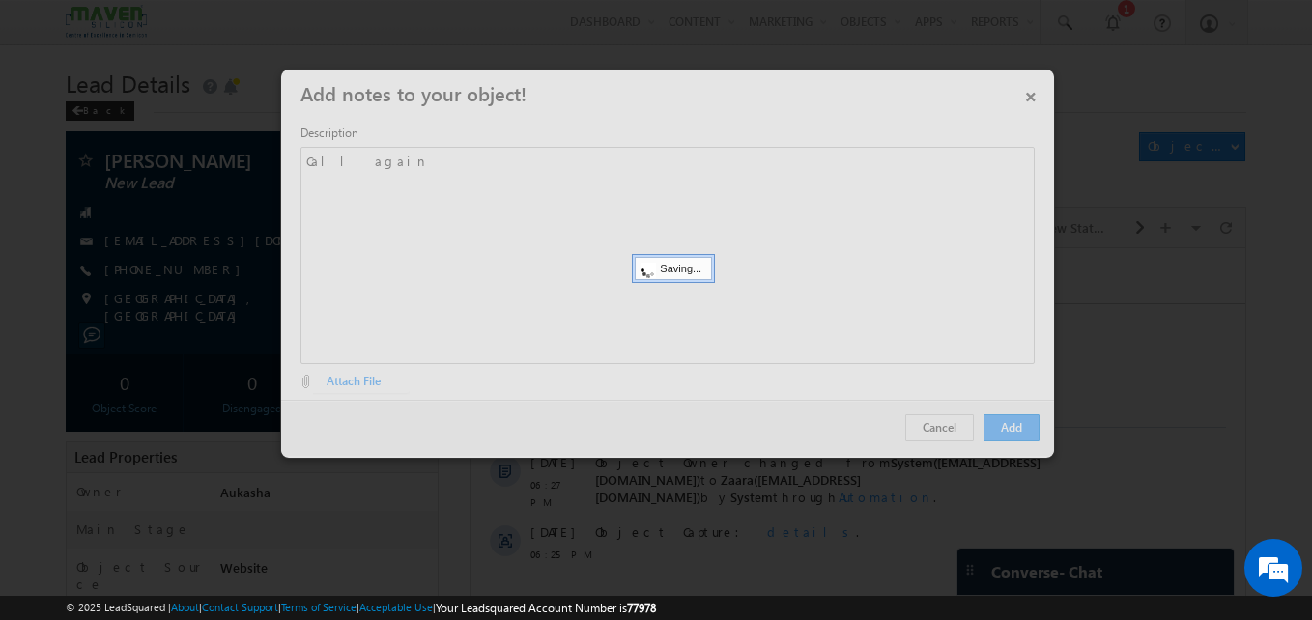
click at [175, 287] on div at bounding box center [656, 310] width 1312 height 620
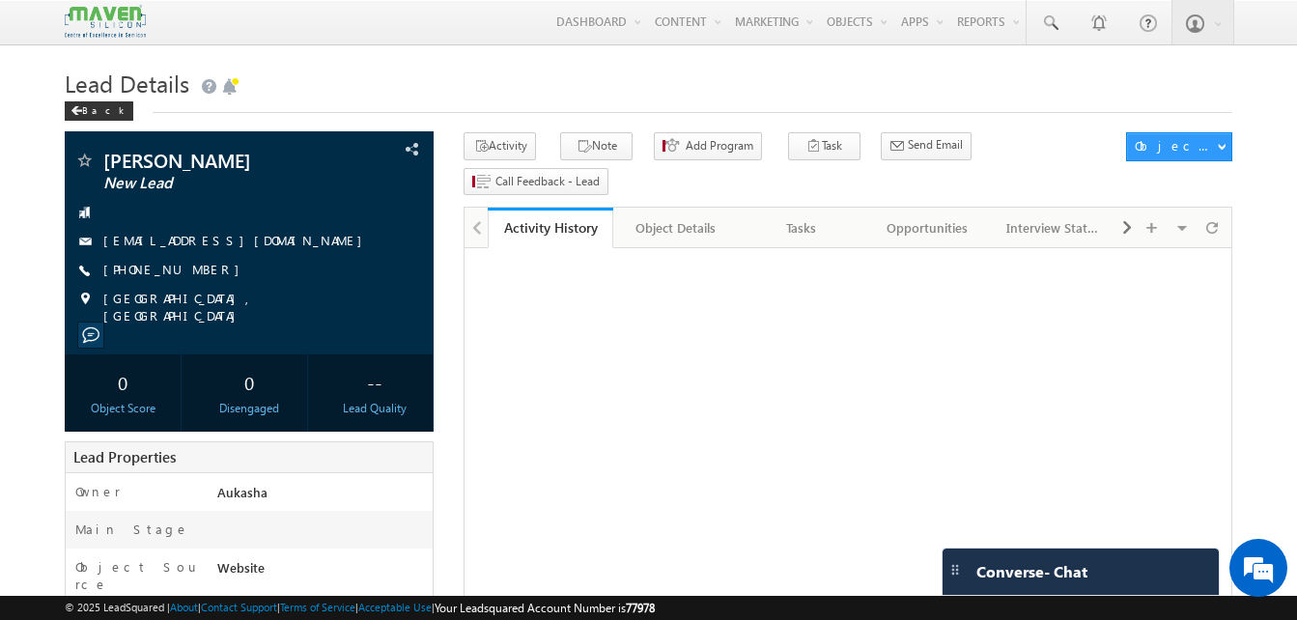
drag, startPoint x: 0, startPoint y: 0, endPoint x: -4, endPoint y: 151, distance: 150.8
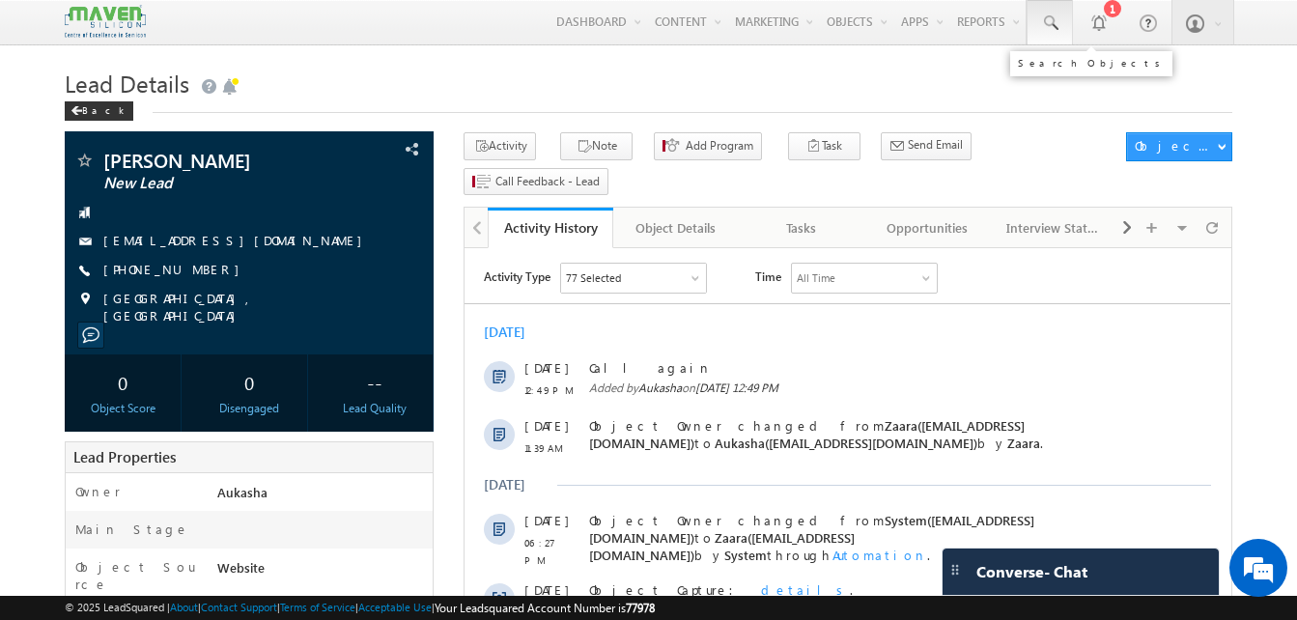
click at [1063, 19] on link at bounding box center [1050, 22] width 46 height 44
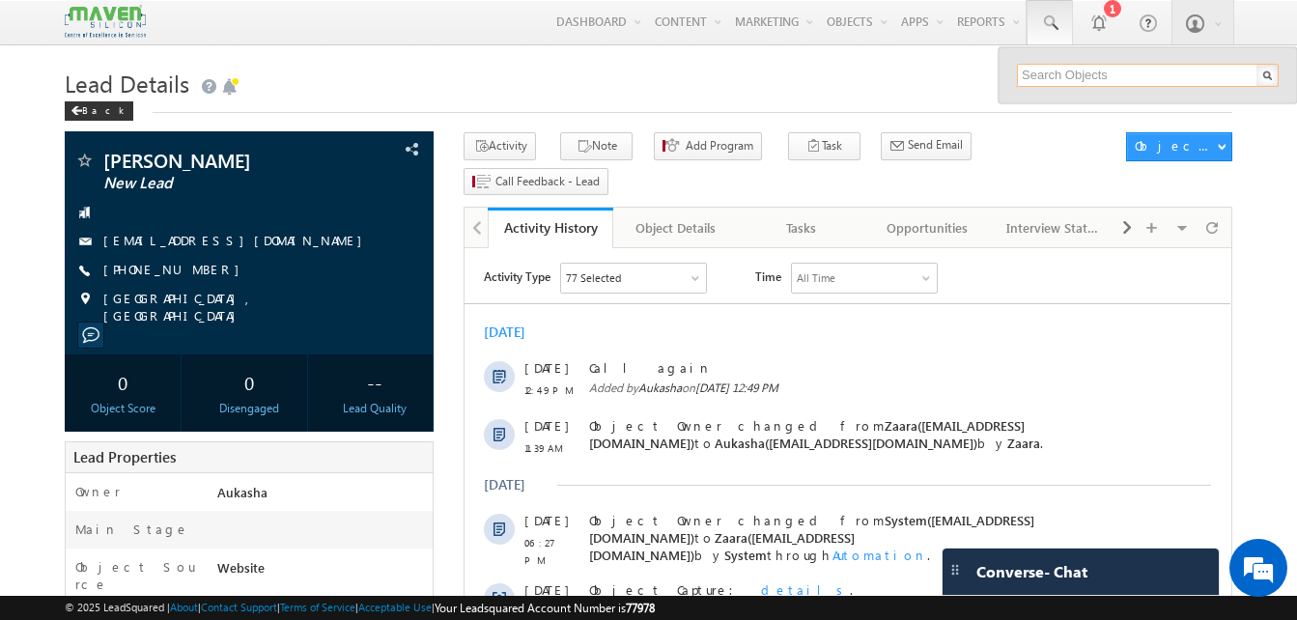
click at [1089, 69] on input "text" at bounding box center [1148, 75] width 262 height 23
paste input "7892136448"
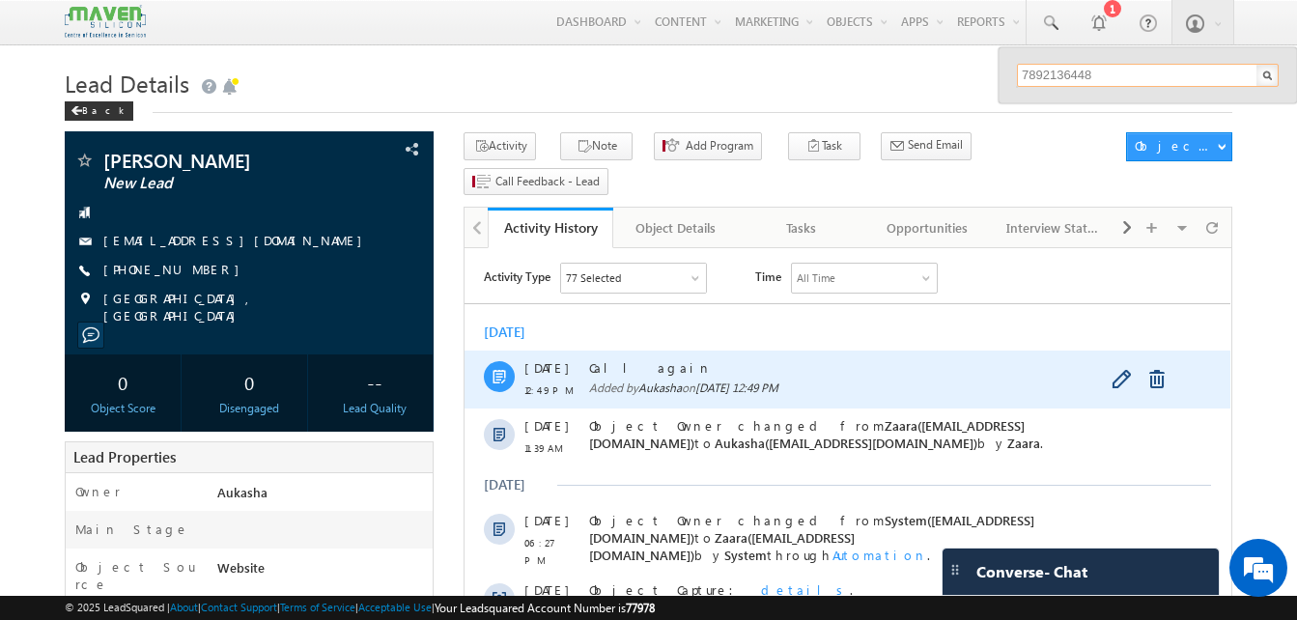
paste input "8499961597"
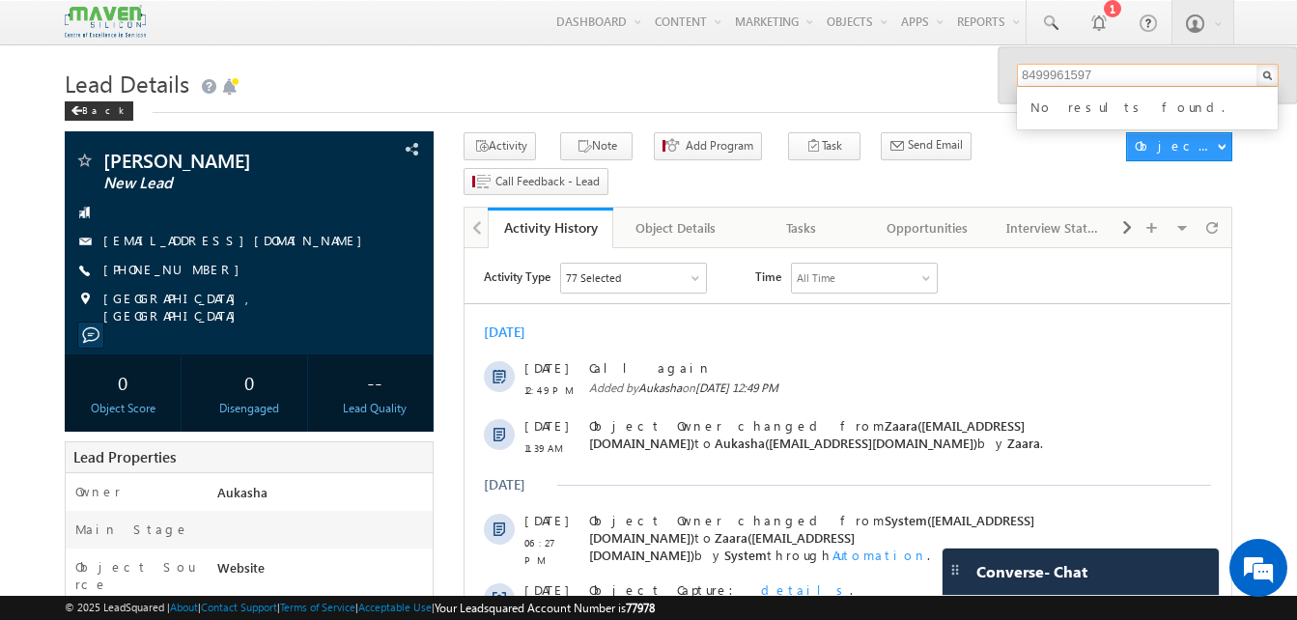
type input "8499961597"
click at [737, 78] on h1 "Lead Details" at bounding box center [649, 82] width 1168 height 38
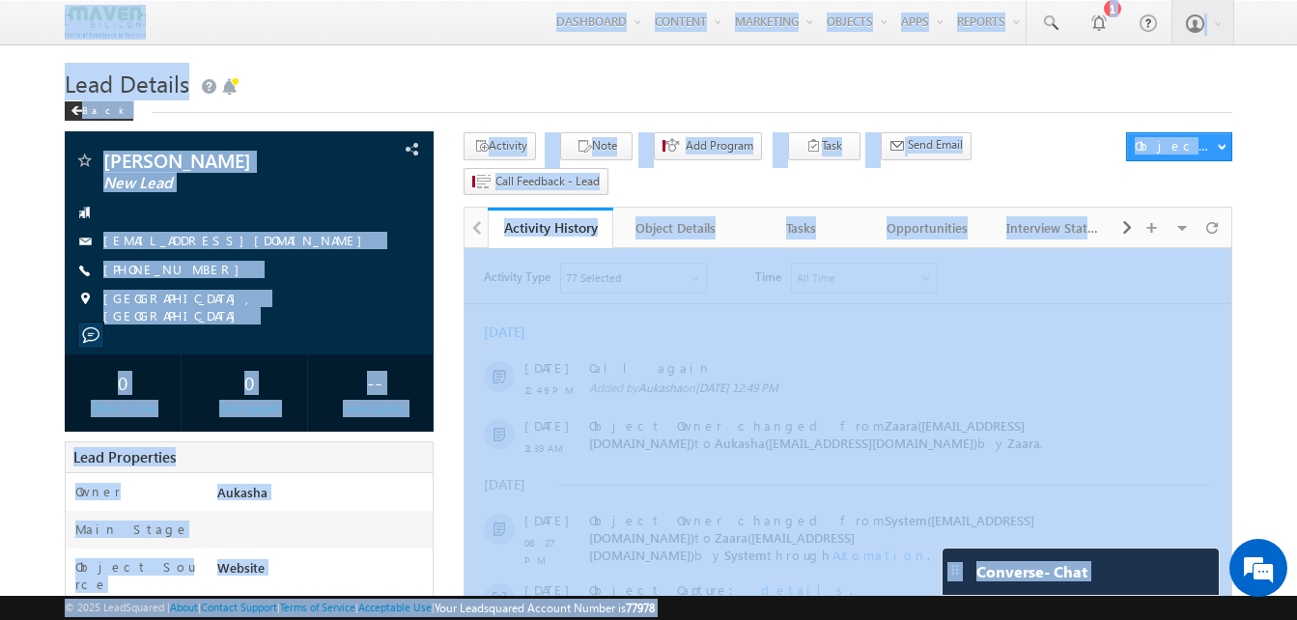
click at [1066, 90] on h1 "Lead Details" at bounding box center [649, 82] width 1168 height 38
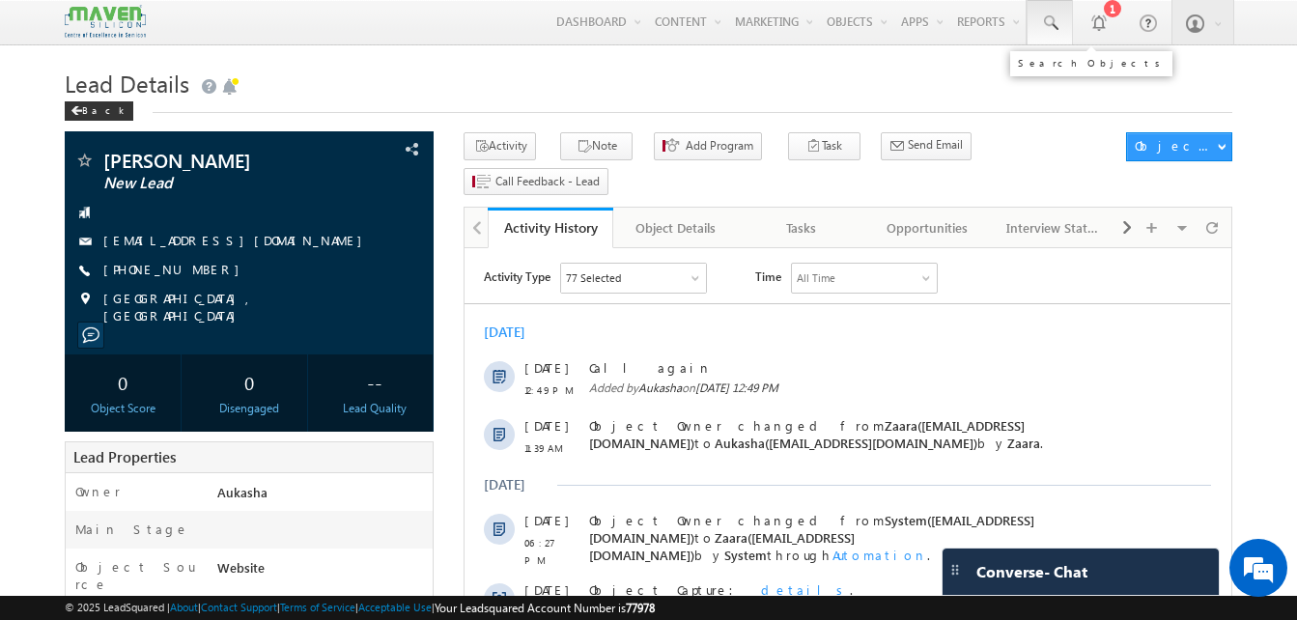
click at [1054, 29] on span at bounding box center [1049, 23] width 19 height 19
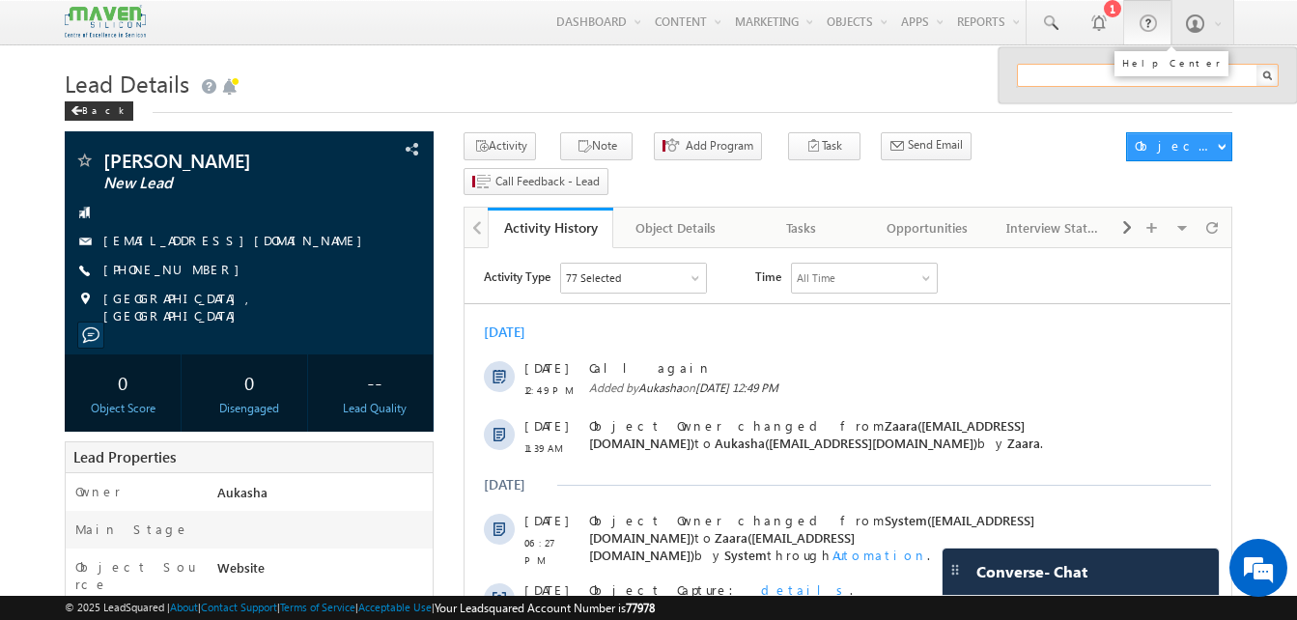
paste input "[PERSON_NAME]"
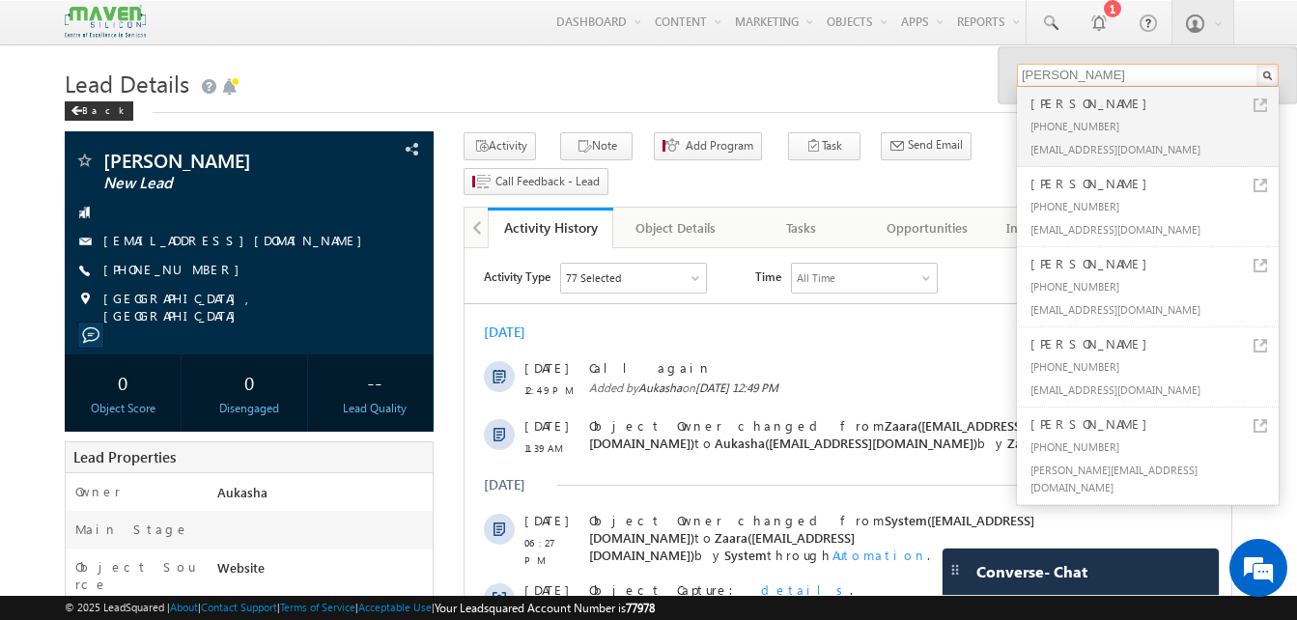
type input "[PERSON_NAME]"
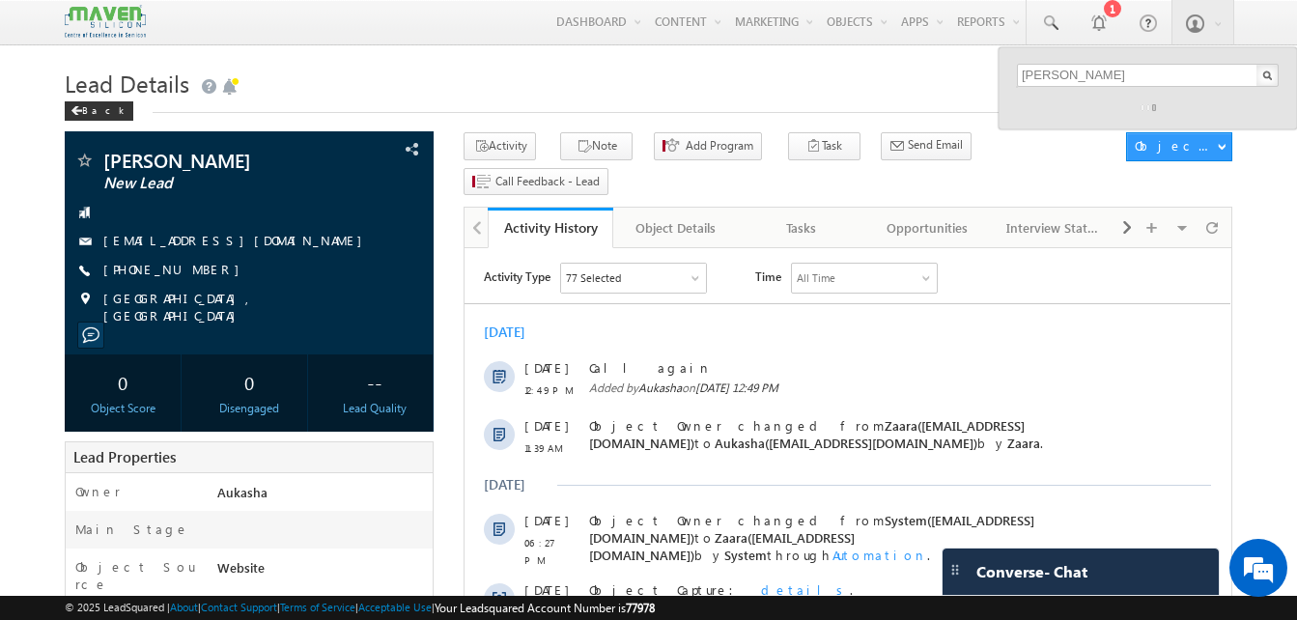
click at [689, 109] on div "Back" at bounding box center [649, 106] width 1168 height 13
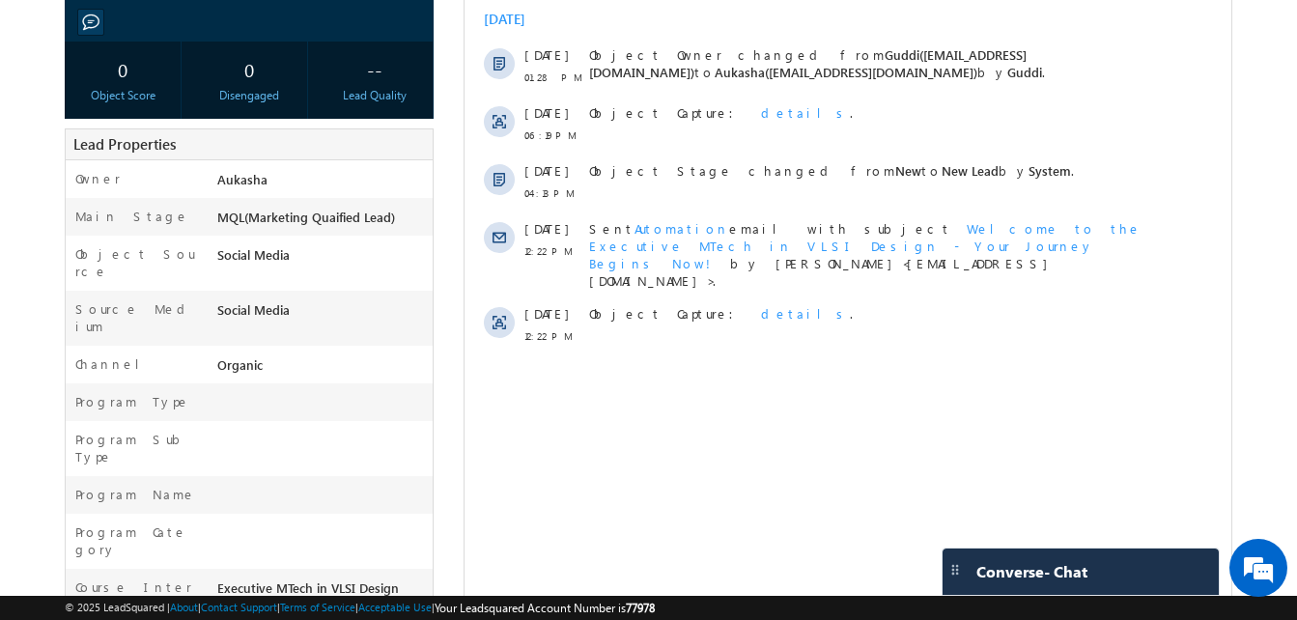
click at [61, 397] on body "Menu Aukasha lsq5@ maven -sili con.c om" at bounding box center [648, 410] width 1297 height 1446
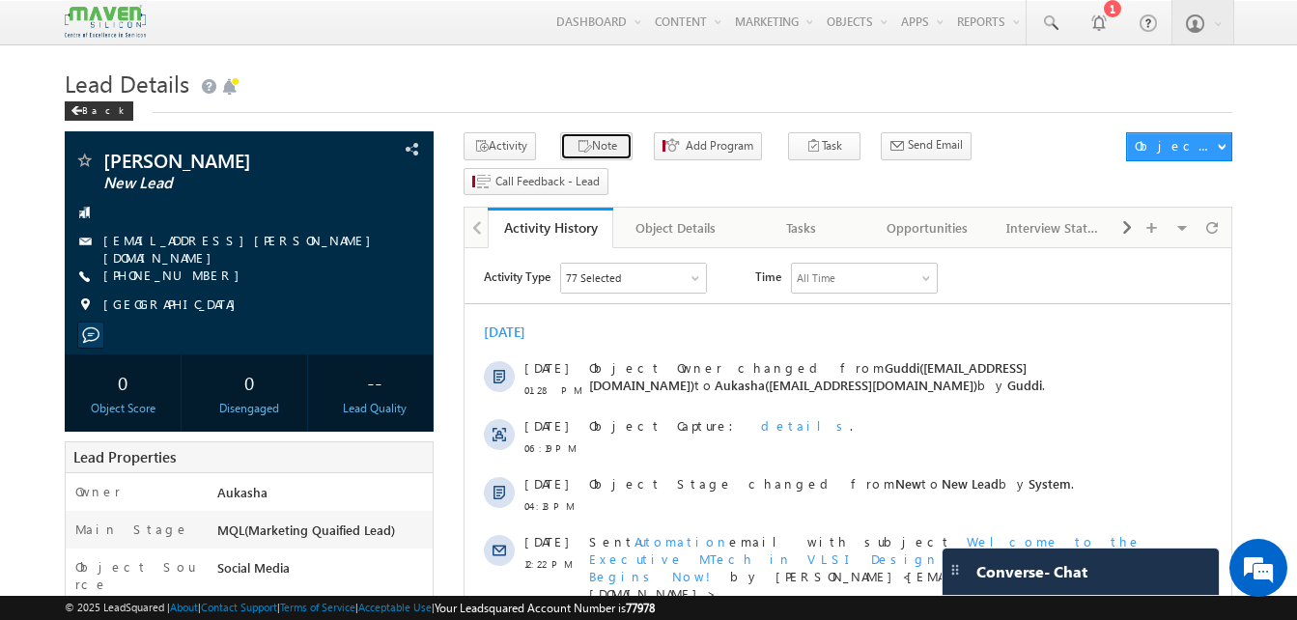
click at [584, 152] on button "Note" at bounding box center [596, 146] width 72 height 28
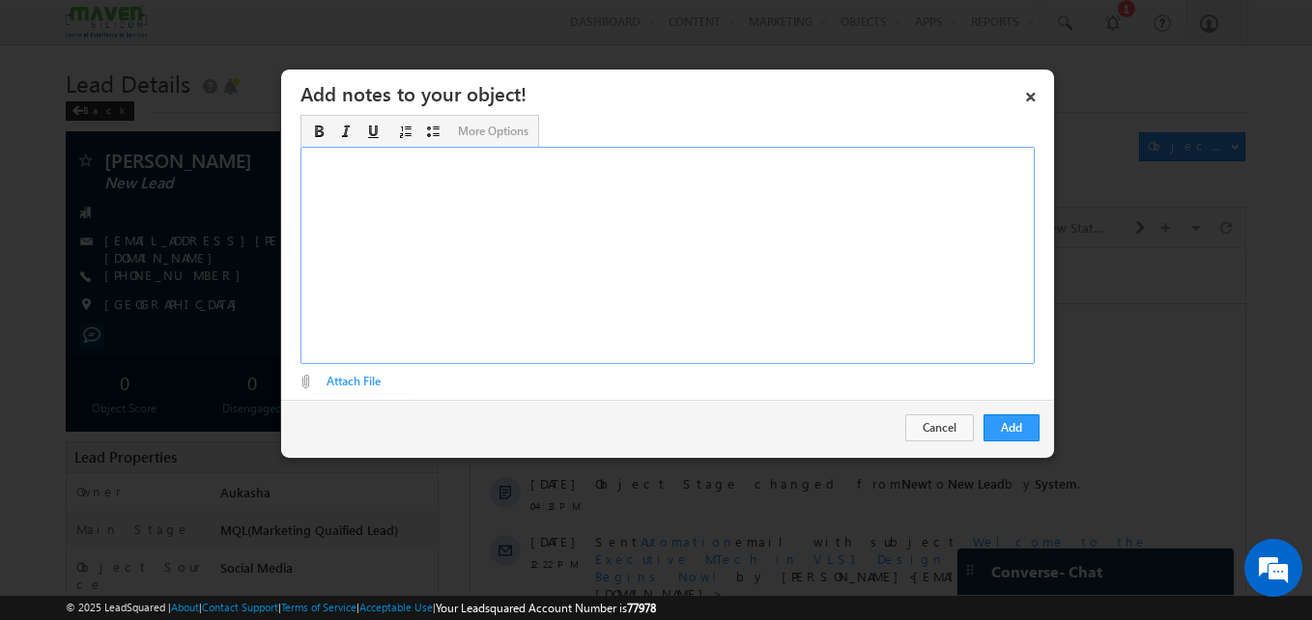
click at [493, 240] on div "Rich Text Editor, Description-inline-editor-div" at bounding box center [667, 255] width 734 height 217
click at [709, 152] on div "5 years ex./b. tech ece/m.tech esd/" at bounding box center [667, 255] width 734 height 217
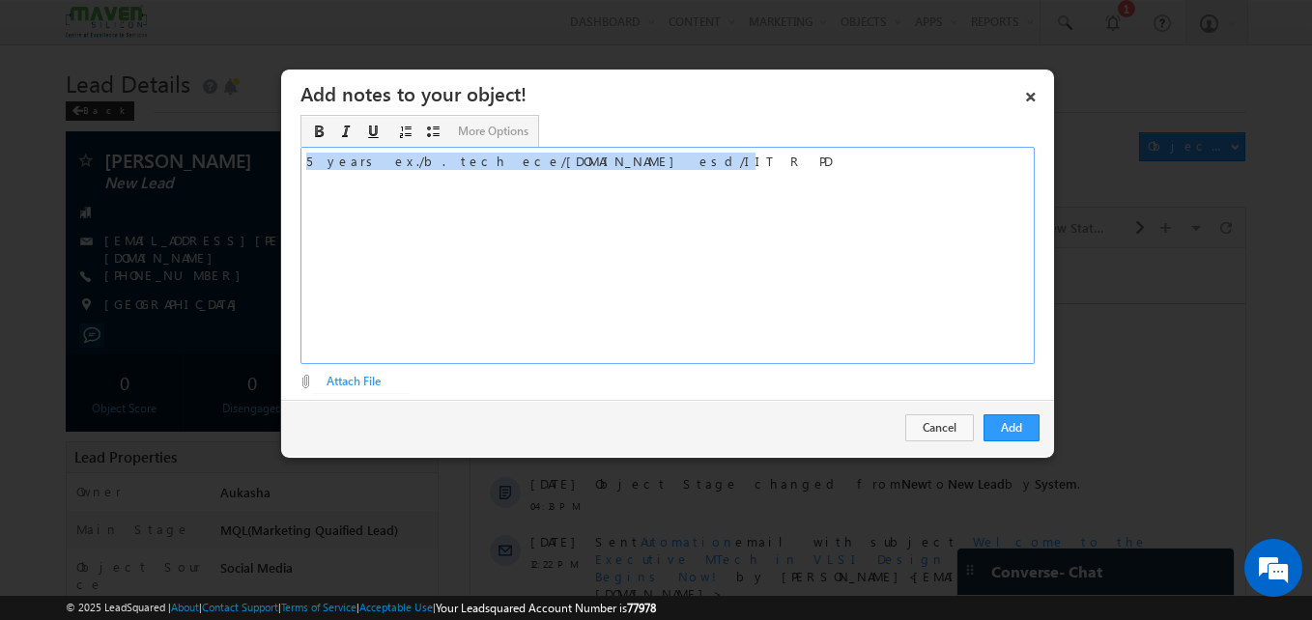
copy div "5 years ex./b. tech ece/[DOMAIN_NAME] esd/IIT R PD"
click at [997, 423] on button "Add" at bounding box center [1011, 427] width 56 height 27
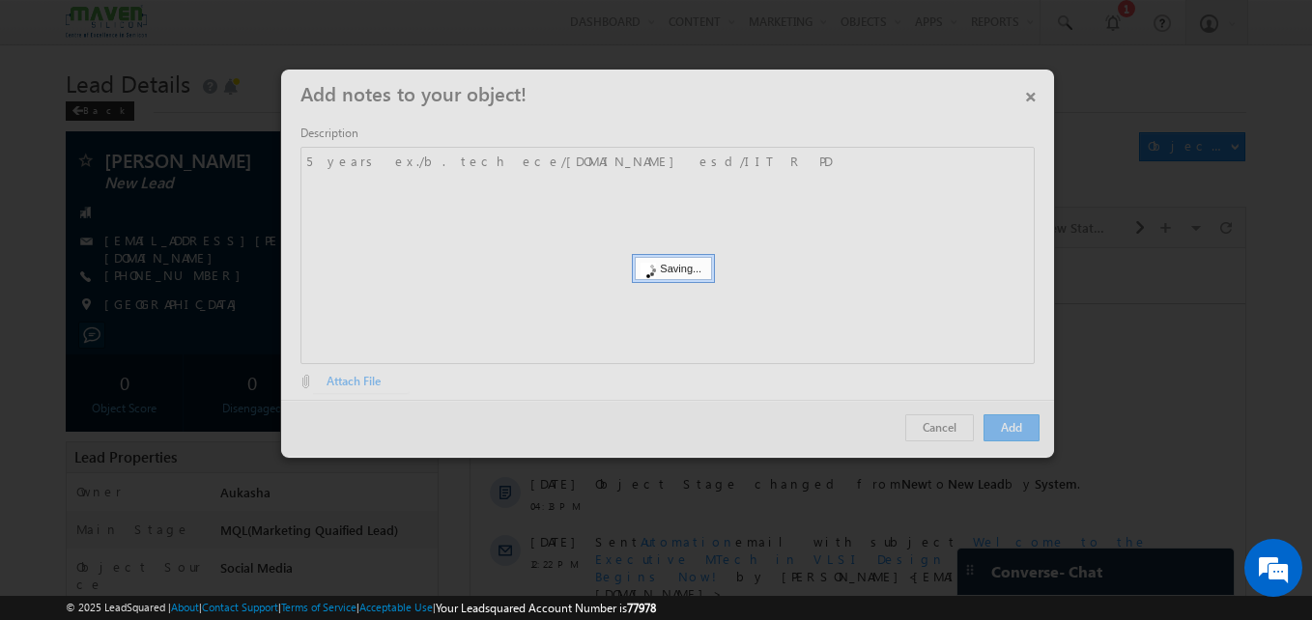
click at [57, 312] on div at bounding box center [656, 310] width 1312 height 620
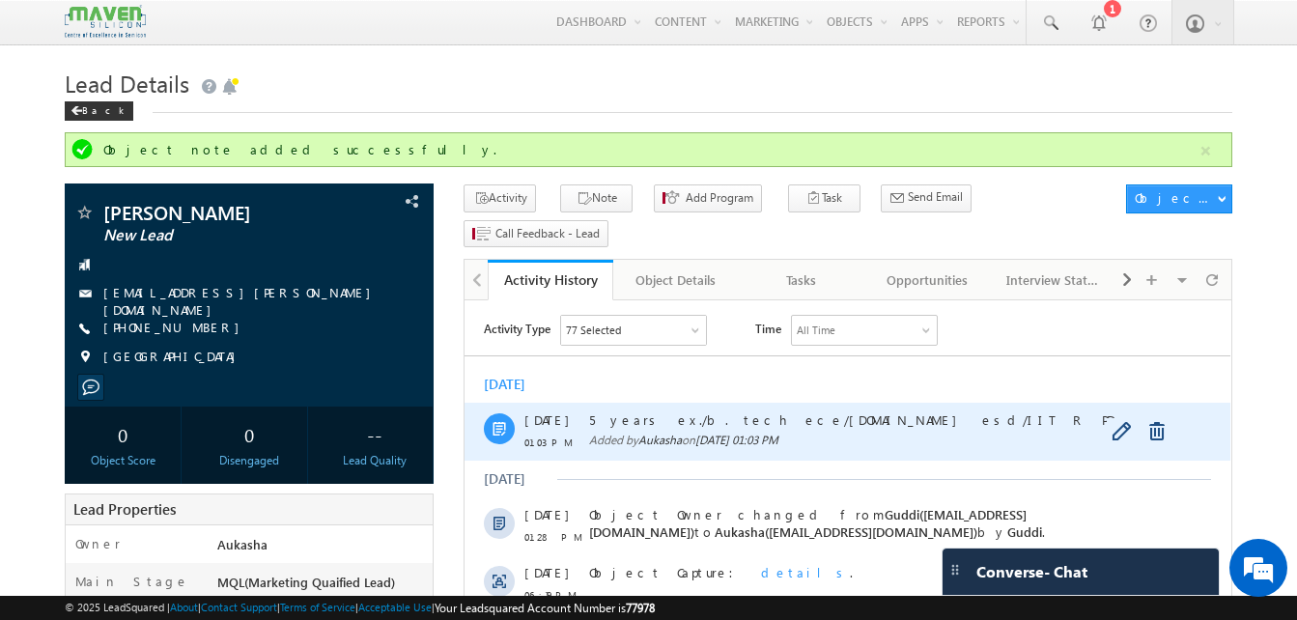
drag, startPoint x: 835, startPoint y: 416, endPoint x: 583, endPoint y: 413, distance: 252.2
click at [583, 413] on div "06 Oct 01:03 PM 5 years ex./b. tech ece/m.tech esd/IIT R PD Added by Aukasha on…" at bounding box center [848, 432] width 766 height 58
copy span "5 years ex./b. tech ece/[DOMAIN_NAME] esd/IIT R PD"
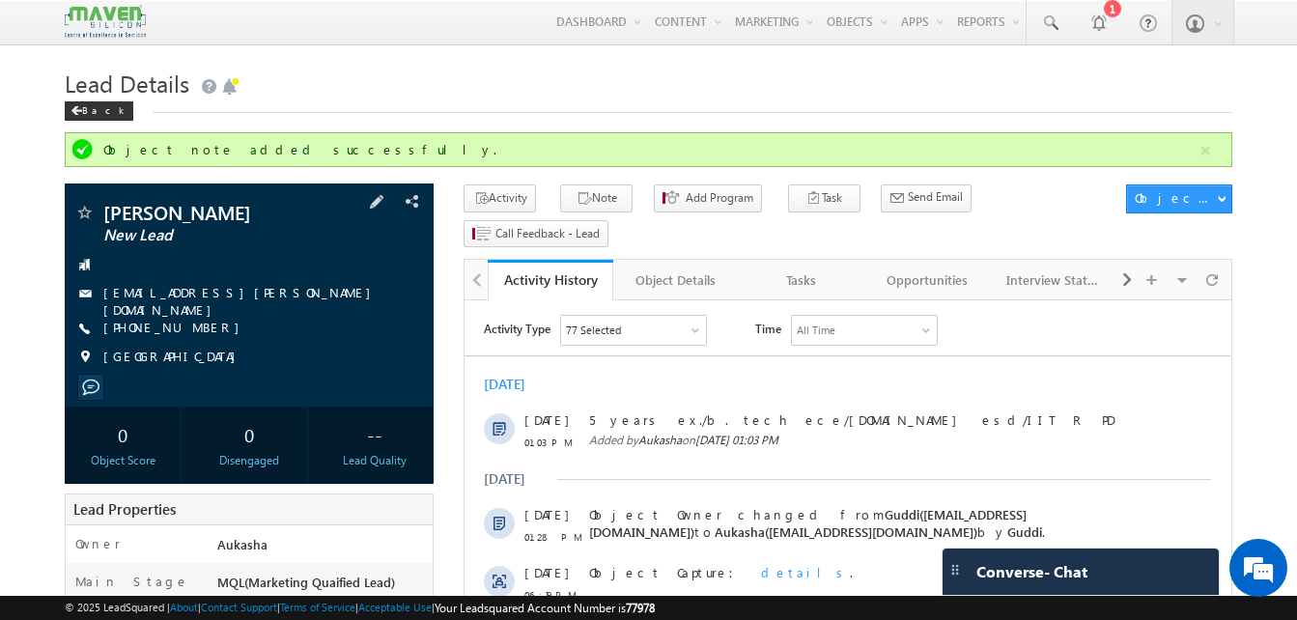
drag, startPoint x: 310, startPoint y: 214, endPoint x: 110, endPoint y: 210, distance: 200.0
click at [110, 210] on span "[PERSON_NAME]" at bounding box center [216, 212] width 227 height 19
copy span "[PERSON_NAME]"
drag, startPoint x: 207, startPoint y: 323, endPoint x: 195, endPoint y: 326, distance: 11.9
click at [195, 326] on div "[PHONE_NUMBER]" at bounding box center [249, 328] width 350 height 19
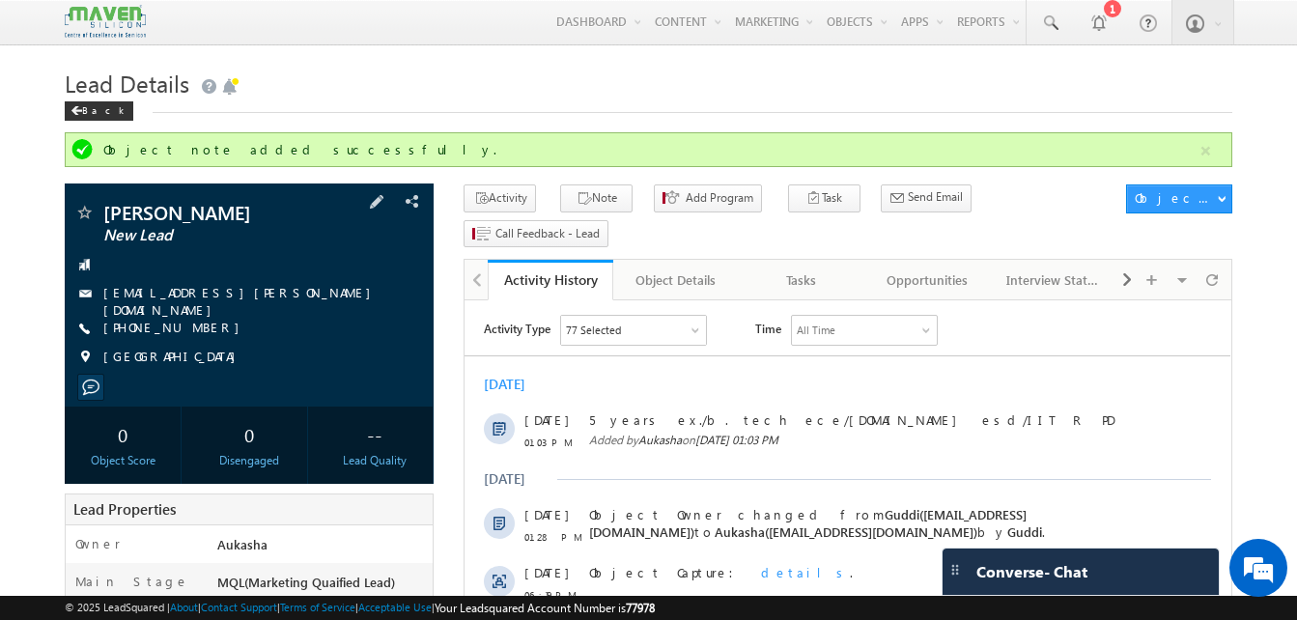
copy div "[PHONE_NUMBER]"
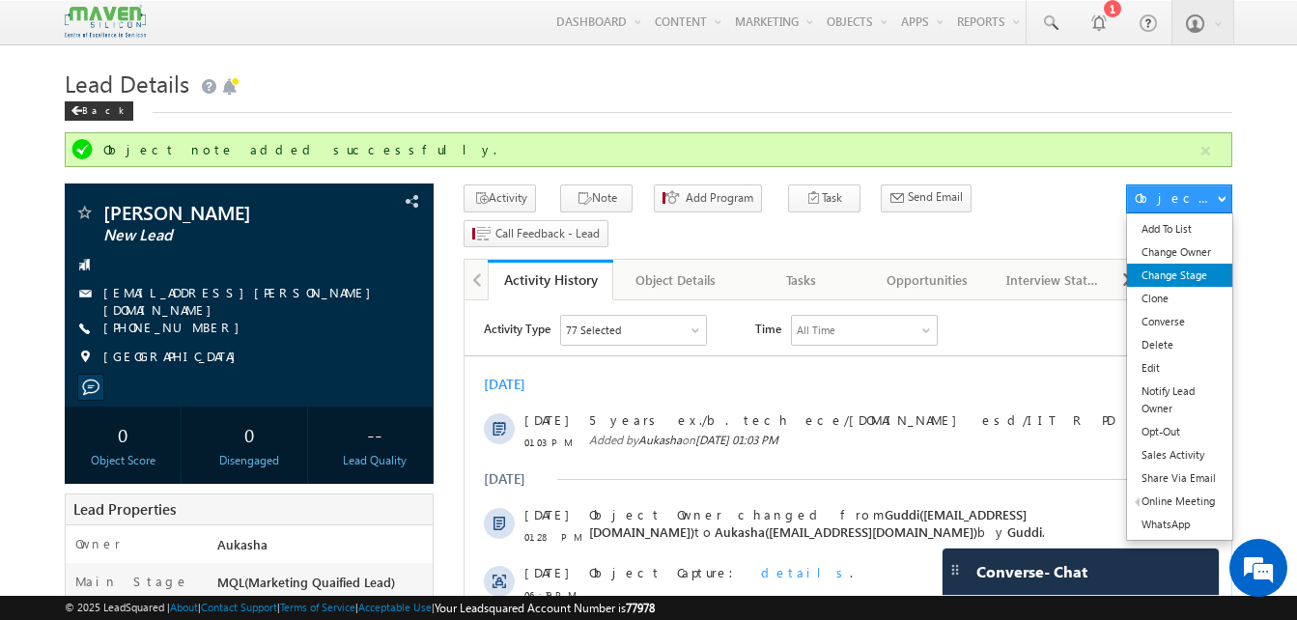
click at [1158, 283] on link "Change Stage" at bounding box center [1179, 275] width 105 height 23
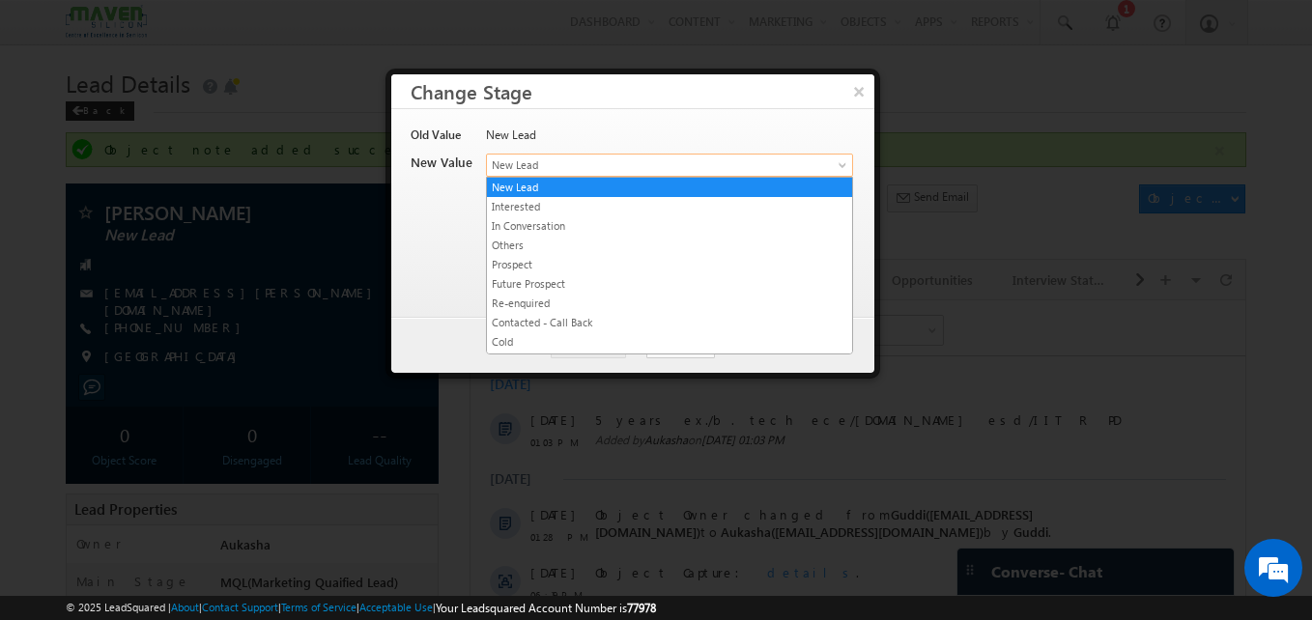
click at [734, 170] on span "New Lead" at bounding box center [637, 165] width 301 height 17
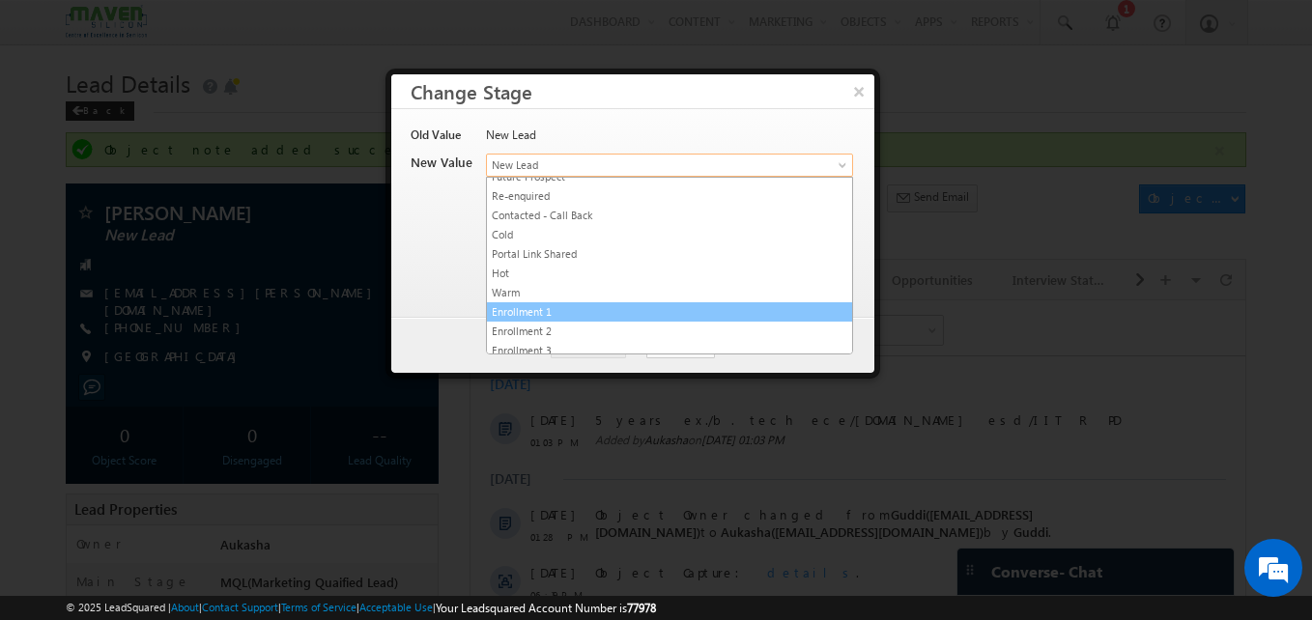
scroll to position [108, 0]
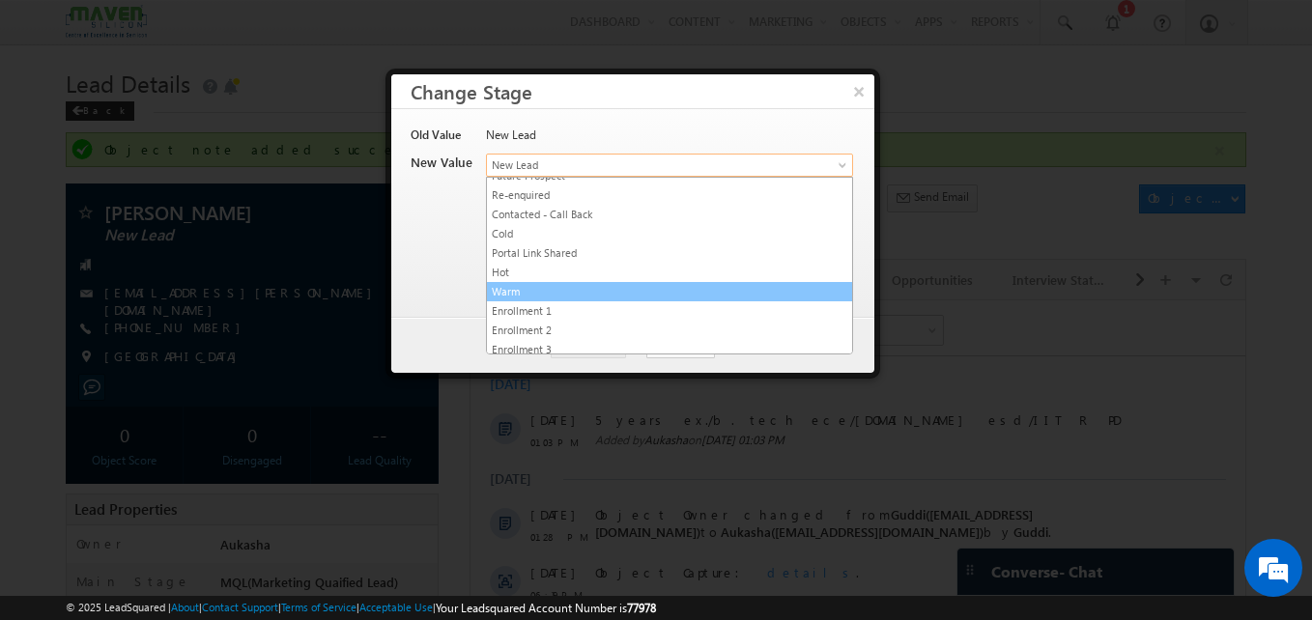
click at [527, 290] on link "Warm" at bounding box center [669, 291] width 365 height 17
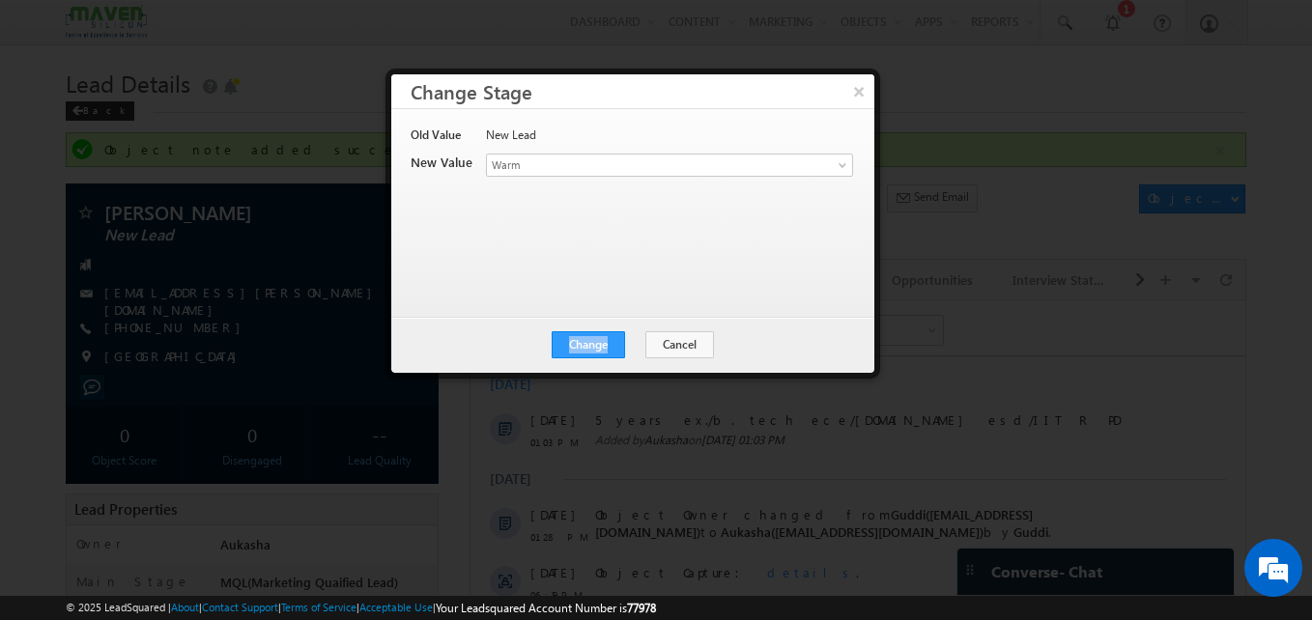
drag, startPoint x: 592, startPoint y: 327, endPoint x: 584, endPoint y: 359, distance: 33.0
click at [584, 359] on div "Change Cancel Close" at bounding box center [632, 345] width 483 height 56
click at [572, 345] on button "Change" at bounding box center [588, 344] width 73 height 27
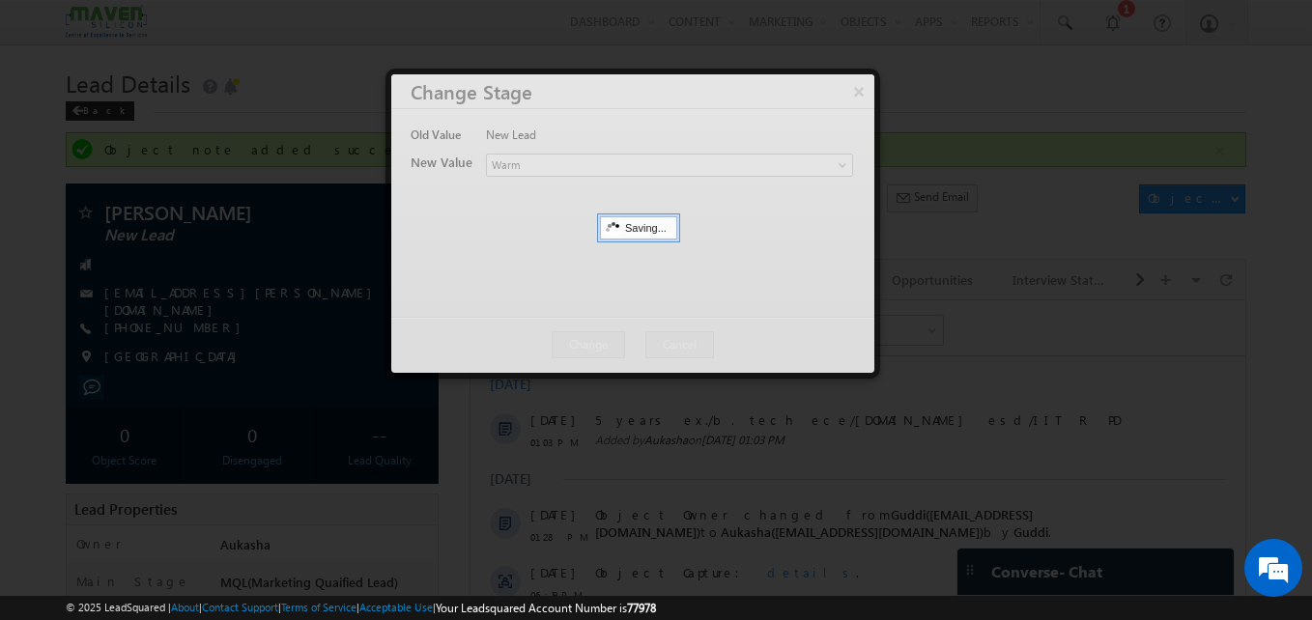
click at [134, 233] on div at bounding box center [656, 310] width 1312 height 620
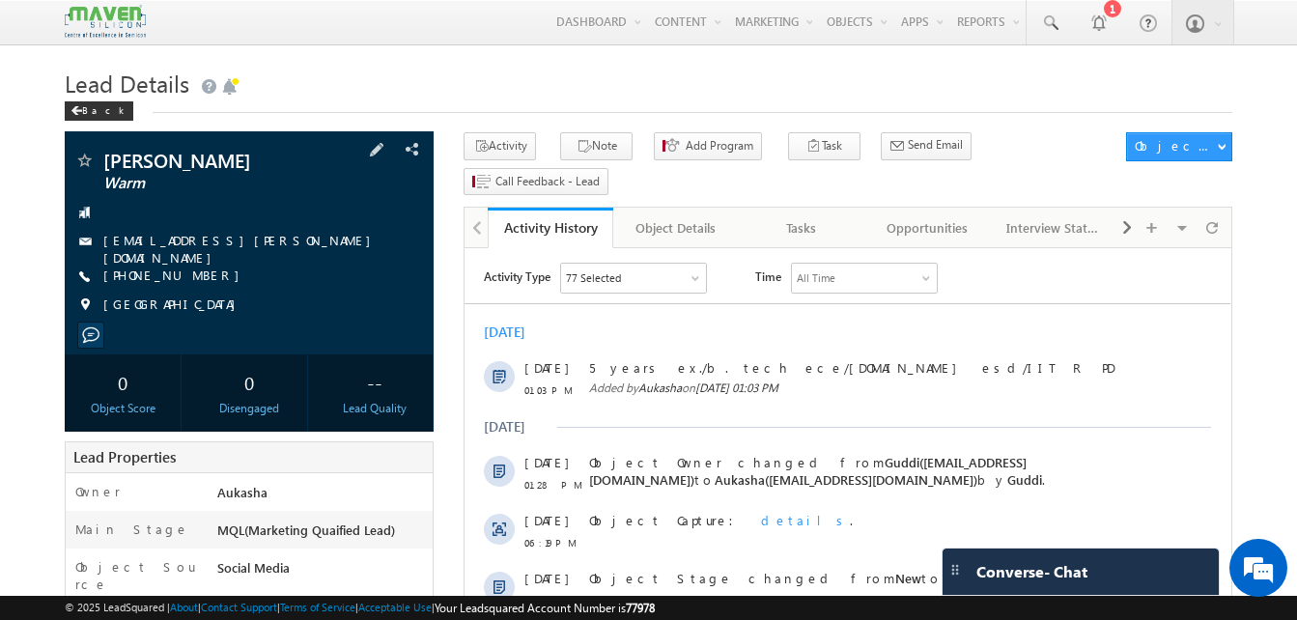
click at [329, 244] on div "[EMAIL_ADDRESS][PERSON_NAME][DOMAIN_NAME]" at bounding box center [249, 241] width 350 height 19
copy div "[EMAIL_ADDRESS][PERSON_NAME][DOMAIN_NAME]"
drag, startPoint x: 291, startPoint y: 158, endPoint x: 103, endPoint y: 163, distance: 187.5
click at [103, 163] on span "[PERSON_NAME]" at bounding box center [216, 160] width 227 height 19
copy span "[PERSON_NAME]"
